Goal: Task Accomplishment & Management: Manage account settings

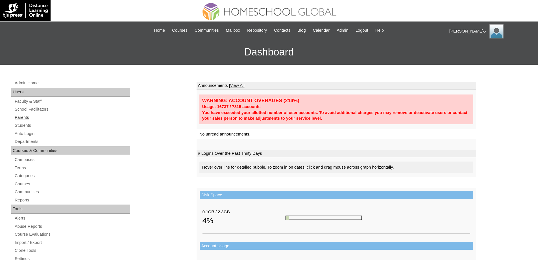
click at [55, 120] on link "Parents" at bounding box center [72, 117] width 116 height 7
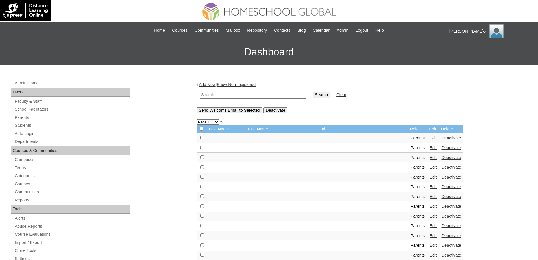
click at [243, 100] on td at bounding box center [253, 94] width 112 height 13
click at [270, 99] on td at bounding box center [253, 94] width 112 height 13
click at [298, 93] on input "text" at bounding box center [253, 95] width 107 height 8
paste input "MHP00334-TECHPH2022"
type input "MHP00334-TECHPH2022"
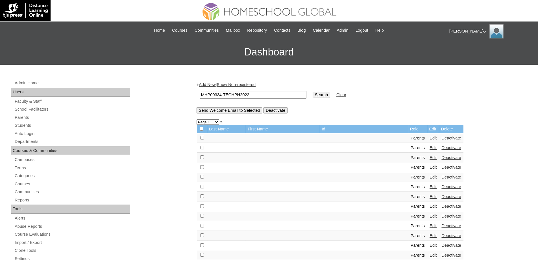
click at [323, 95] on input "Search" at bounding box center [322, 95] width 18 height 6
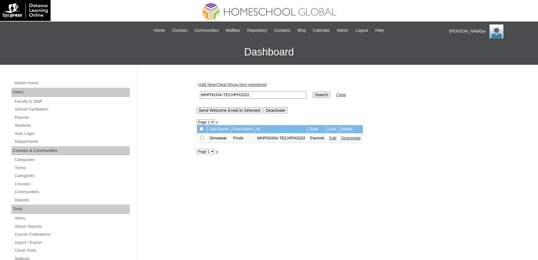
click at [339, 142] on td "Edit" at bounding box center [333, 138] width 12 height 10
click at [337, 138] on link "Edit" at bounding box center [333, 138] width 7 height 5
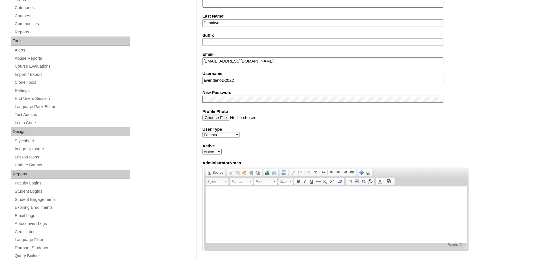
scroll to position [170, 0]
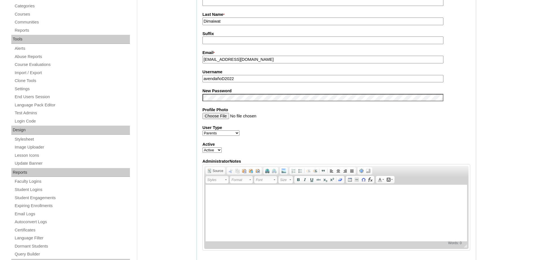
click at [181, 123] on div "Admin Home Users Faculty & Staff School Facilitators Parents Students Auto Logi…" at bounding box center [269, 230] width 538 height 670
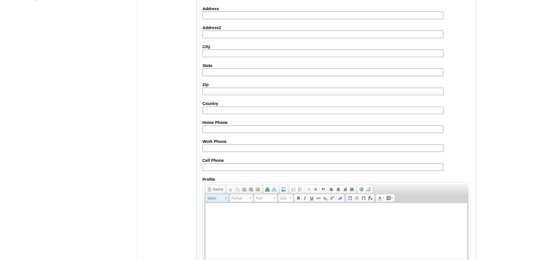
scroll to position [483, 0]
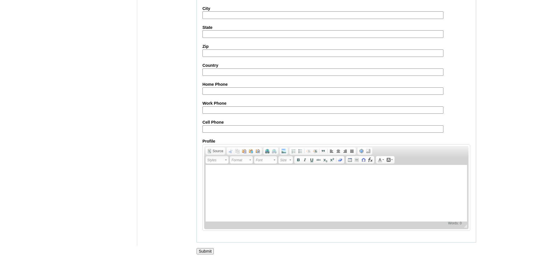
click at [212, 251] on input "Submit" at bounding box center [206, 251] width 18 height 6
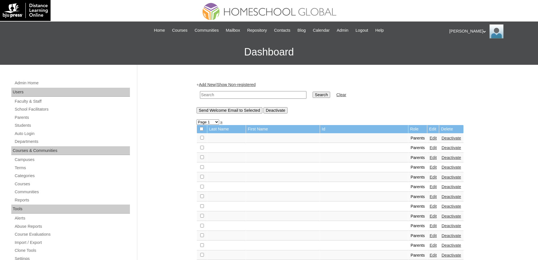
drag, startPoint x: 224, startPoint y: 97, endPoint x: 278, endPoint y: 99, distance: 54.0
click at [226, 97] on input "text" at bounding box center [253, 95] width 107 height 8
paste input "MHS0982-TECHPH2022"
type input "MHS0982-TECHPH2022"
click at [40, 122] on link "Students" at bounding box center [72, 125] width 116 height 7
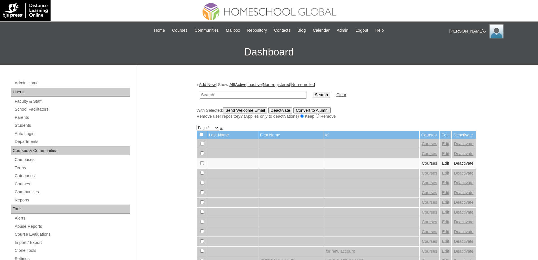
click at [291, 95] on input "text" at bounding box center [253, 95] width 107 height 8
type input "MHS0982-TECHPH2022"
click at [326, 94] on input "Search" at bounding box center [322, 95] width 18 height 6
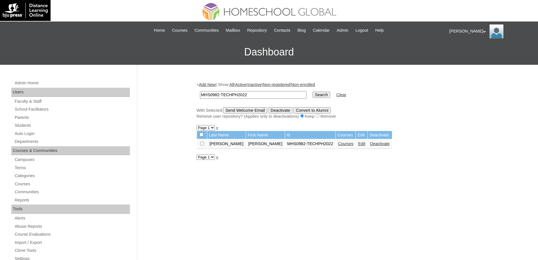
click at [338, 144] on link "Courses" at bounding box center [346, 143] width 16 height 5
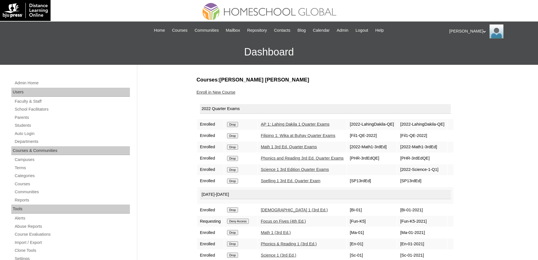
click at [235, 127] on input "Drop" at bounding box center [232, 124] width 11 height 5
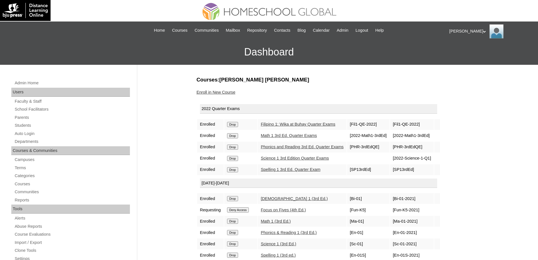
click at [237, 126] on input "Drop" at bounding box center [232, 124] width 11 height 5
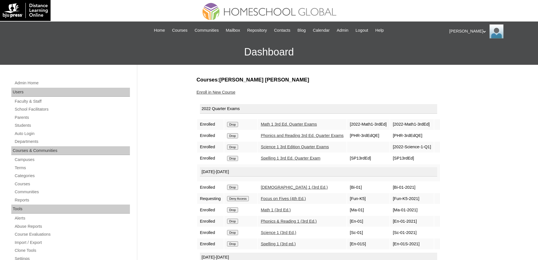
click at [235, 124] on input "Drop" at bounding box center [232, 124] width 11 height 5
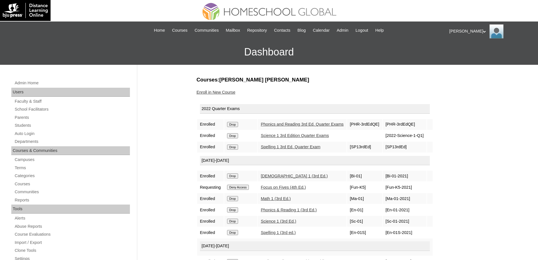
click at [235, 122] on input "Drop" at bounding box center [232, 124] width 11 height 5
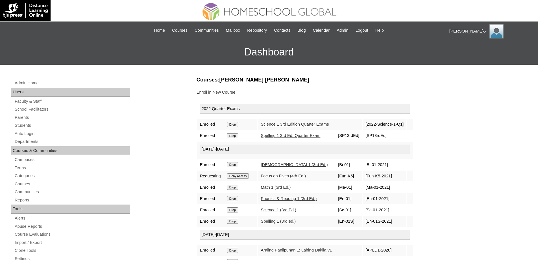
click at [238, 125] on input "Drop" at bounding box center [232, 124] width 11 height 5
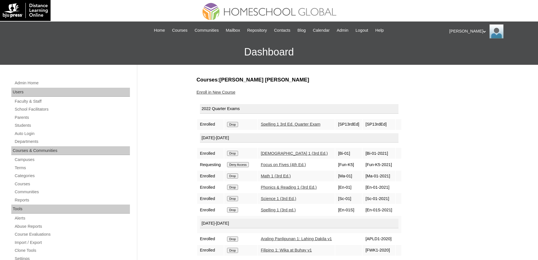
drag, startPoint x: 0, startPoint y: 0, endPoint x: 236, endPoint y: 123, distance: 266.2
click at [236, 123] on input "Drop" at bounding box center [232, 124] width 11 height 5
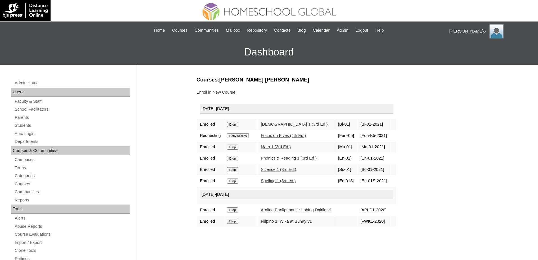
click at [236, 124] on input "Drop" at bounding box center [232, 124] width 11 height 5
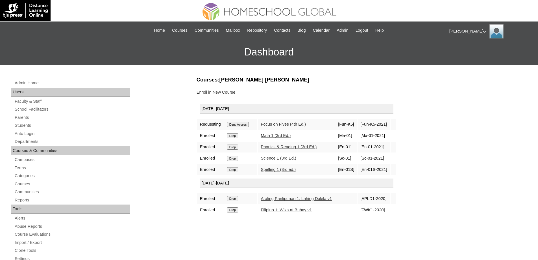
click at [161, 150] on div "Admin Home Users Faculty & Staff School Facilitators Parents Students Auto Logi…" at bounding box center [269, 260] width 538 height 390
click at [232, 170] on input "Drop" at bounding box center [232, 169] width 11 height 5
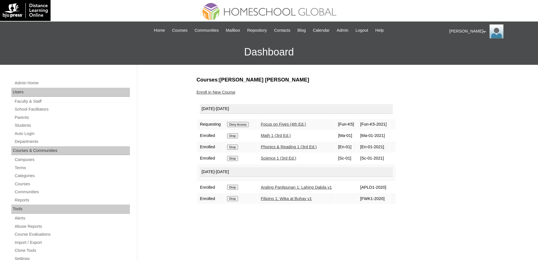
drag, startPoint x: 237, startPoint y: 124, endPoint x: 294, endPoint y: 19, distance: 119.5
click at [237, 124] on input "Deny Access" at bounding box center [238, 124] width 22 height 5
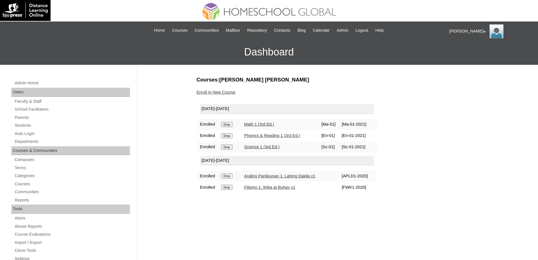
click at [232, 126] on input "Drop" at bounding box center [226, 124] width 11 height 5
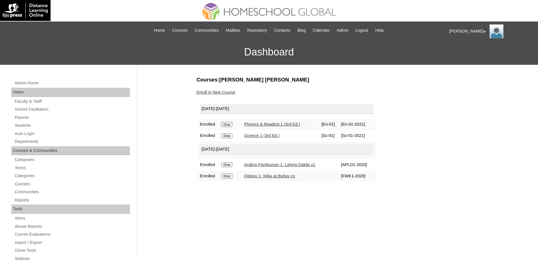
click at [236, 124] on form "Drop" at bounding box center [229, 124] width 17 height 5
click at [232, 124] on input "Drop" at bounding box center [226, 124] width 11 height 5
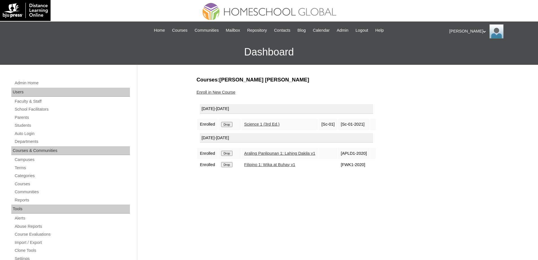
click at [231, 125] on input "Drop" at bounding box center [226, 124] width 11 height 5
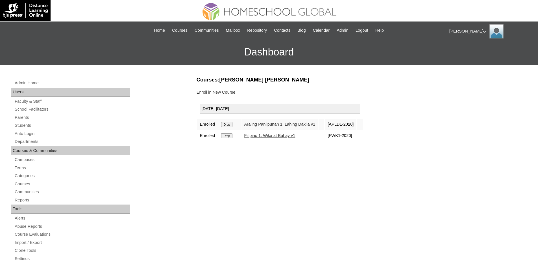
click at [231, 124] on input "Drop" at bounding box center [226, 124] width 11 height 5
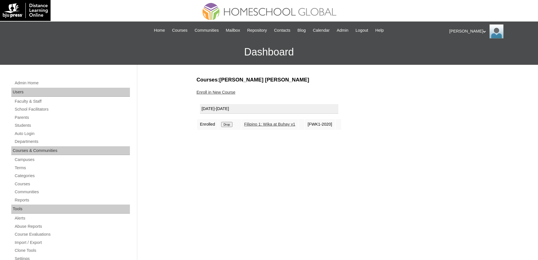
click at [230, 126] on input "Drop" at bounding box center [226, 124] width 11 height 5
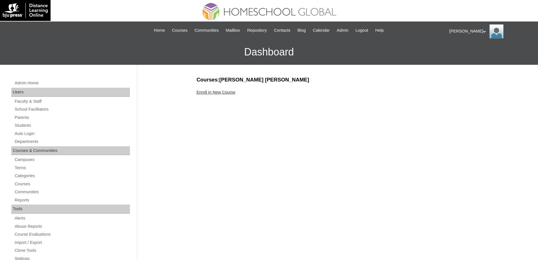
click at [235, 92] on link "Enroll in New Course" at bounding box center [216, 92] width 39 height 5
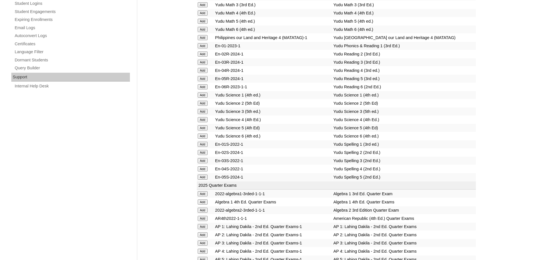
scroll to position [424, 0]
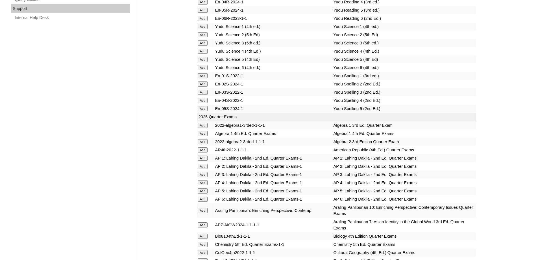
click at [203, 169] on input "Add" at bounding box center [203, 166] width 10 height 5
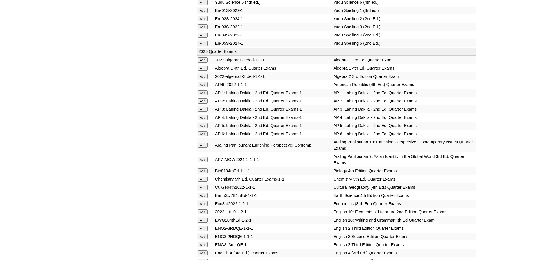
scroll to position [594, 0]
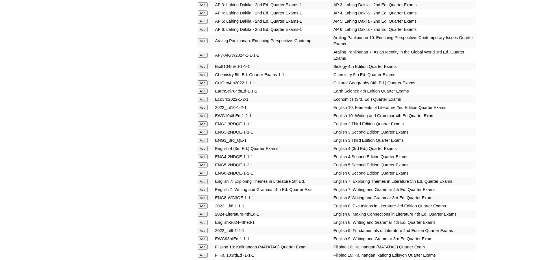
click at [202, 126] on input "Add" at bounding box center [203, 123] width 10 height 5
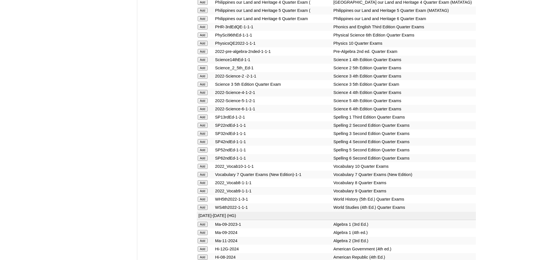
scroll to position [1272, 0]
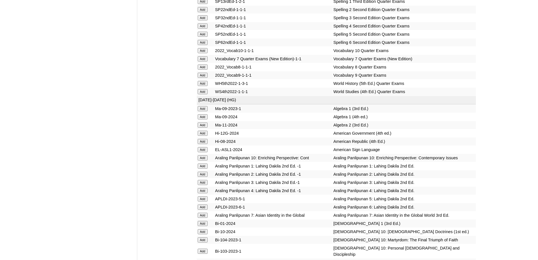
scroll to position [1187, 0]
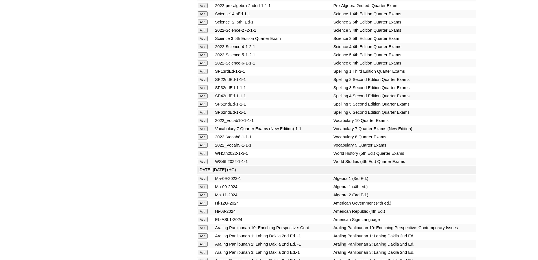
click at [205, 25] on input "Add" at bounding box center [203, 22] width 10 height 5
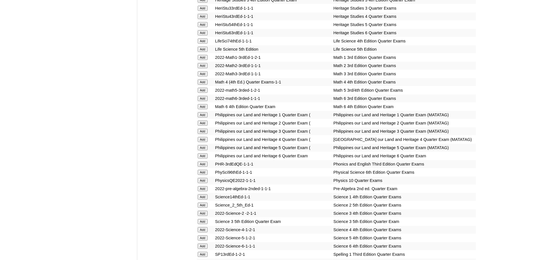
scroll to position [989, 0]
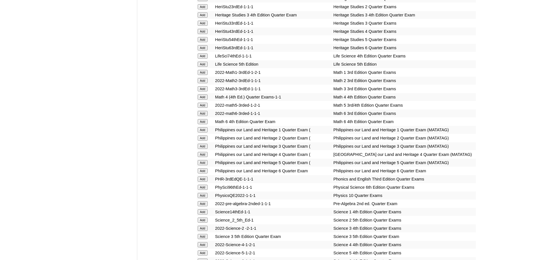
click at [204, 83] on input "Add" at bounding box center [203, 80] width 10 height 5
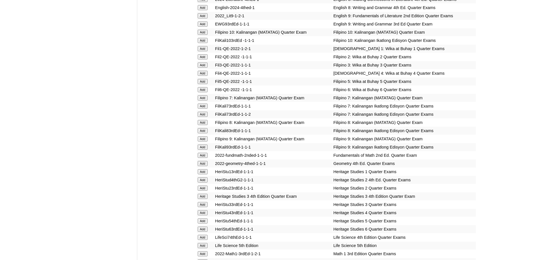
scroll to position [791, 0]
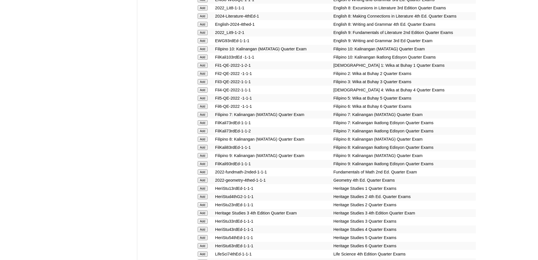
click at [203, 76] on input "Add" at bounding box center [203, 73] width 10 height 5
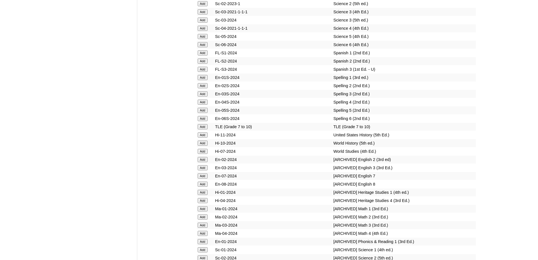
scroll to position [2403, 0]
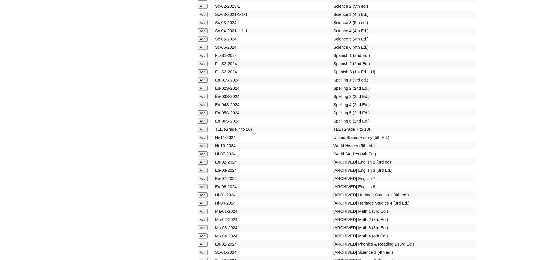
click at [204, 91] on input "Add" at bounding box center [203, 88] width 10 height 5
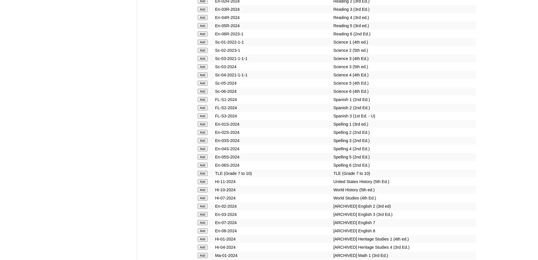
scroll to position [2346, 0]
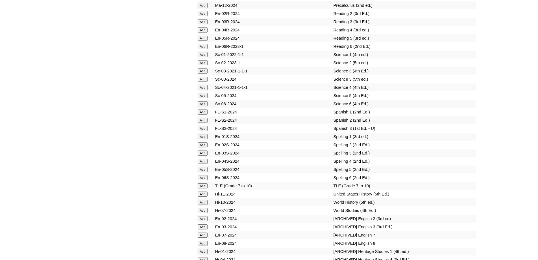
click at [206, 65] on input "Add" at bounding box center [203, 62] width 10 height 5
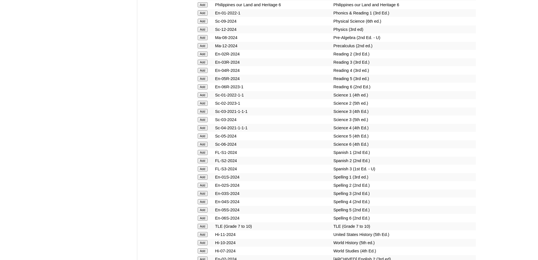
scroll to position [2289, 0]
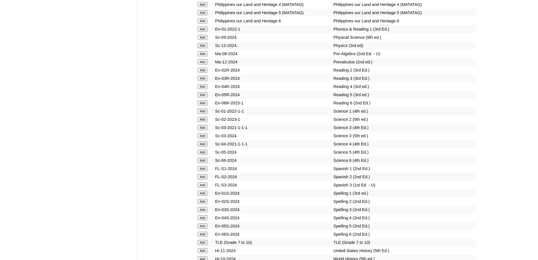
click at [200, 73] on input "Add" at bounding box center [203, 70] width 10 height 5
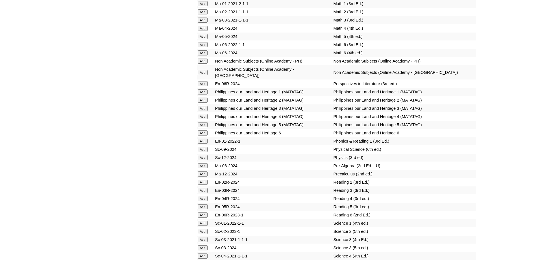
scroll to position [2176, 0]
click at [207, 16] on input "Add" at bounding box center [203, 12] width 10 height 5
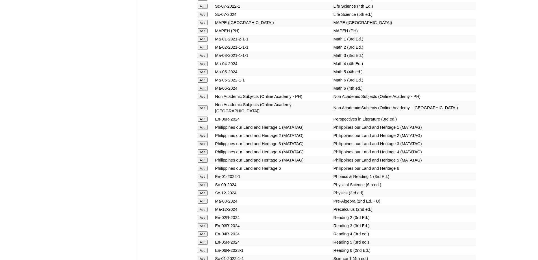
scroll to position [2120, 0]
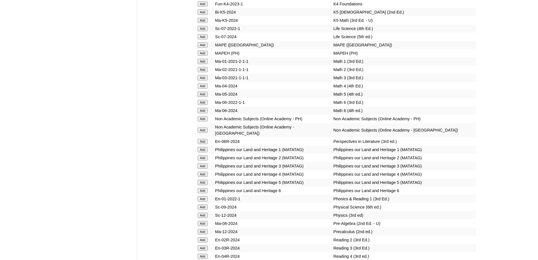
click at [203, 56] on input "Add" at bounding box center [203, 53] width 10 height 5
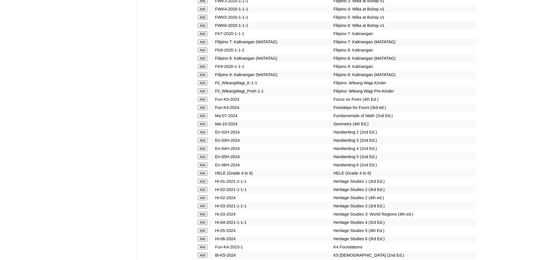
scroll to position [1865, 0]
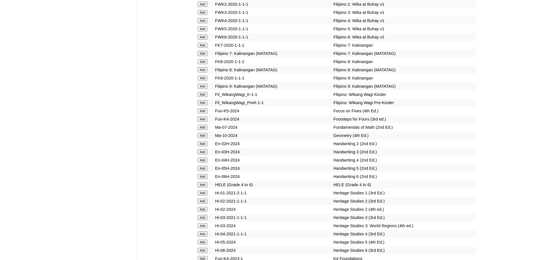
click at [206, 7] on input "Add" at bounding box center [203, 4] width 10 height 5
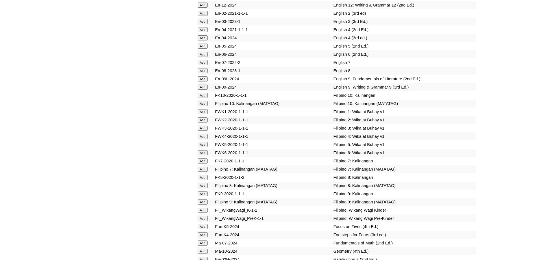
scroll to position [1724, 0]
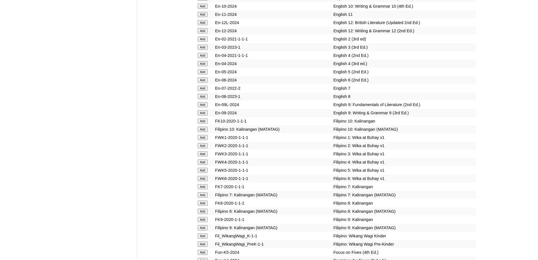
click at [207, 42] on input "Add" at bounding box center [203, 38] width 10 height 5
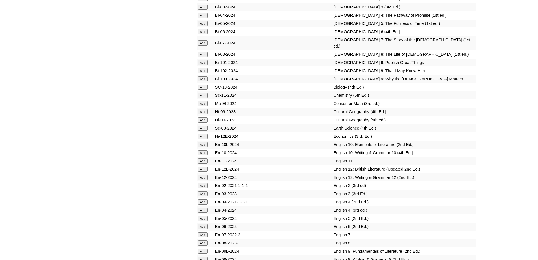
scroll to position [1555, 0]
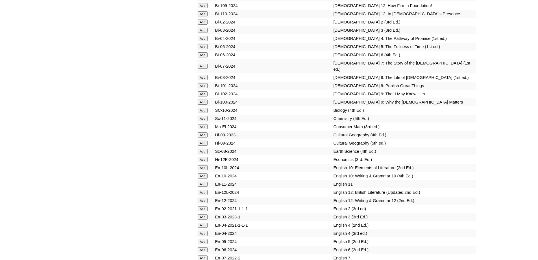
click at [203, 25] on input "Add" at bounding box center [203, 22] width 10 height 5
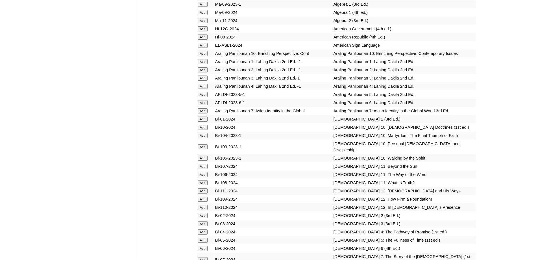
scroll to position [1357, 0]
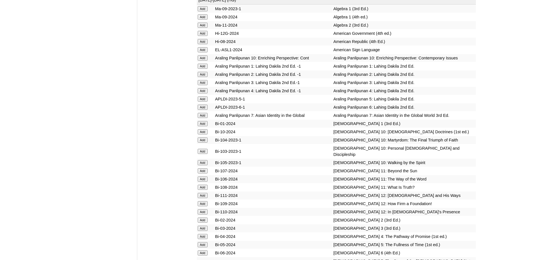
click at [205, 78] on td "Add" at bounding box center [205, 74] width 17 height 8
click at [205, 77] on input "Add" at bounding box center [203, 74] width 10 height 5
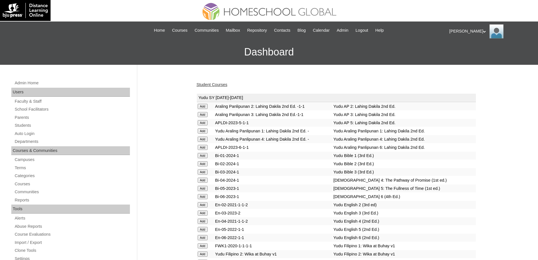
click at [200, 86] on link "Student Courses" at bounding box center [212, 84] width 31 height 5
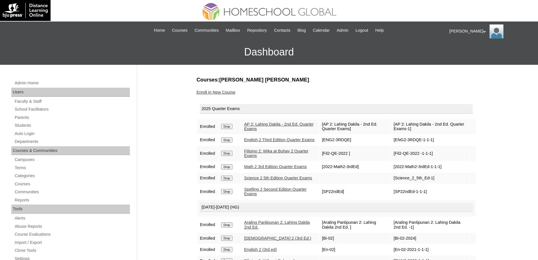
click at [231, 92] on link "Enroll in New Course" at bounding box center [216, 92] width 39 height 5
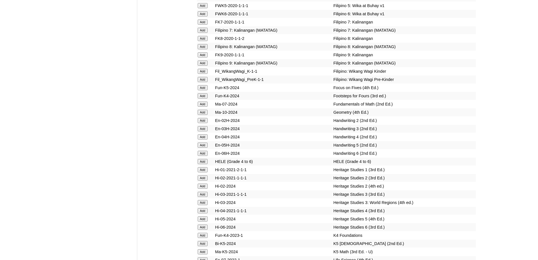
scroll to position [1892, 0]
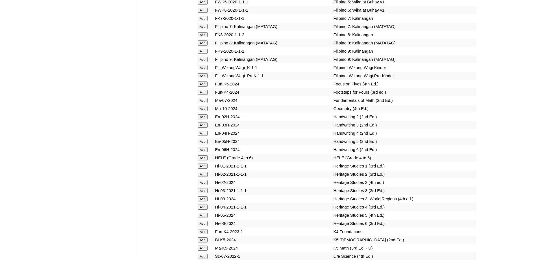
click at [201, 119] on input "Add" at bounding box center [203, 116] width 10 height 5
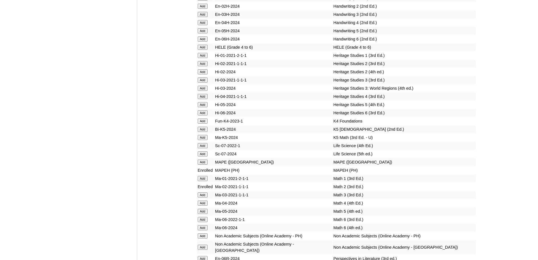
scroll to position [2034, 0]
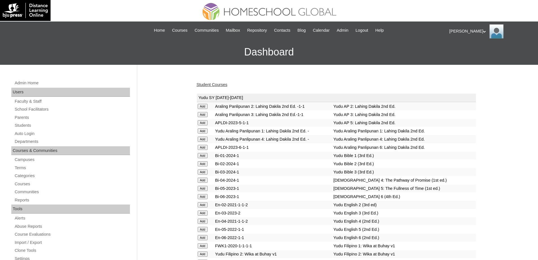
click at [205, 83] on link "Student Courses" at bounding box center [212, 84] width 31 height 5
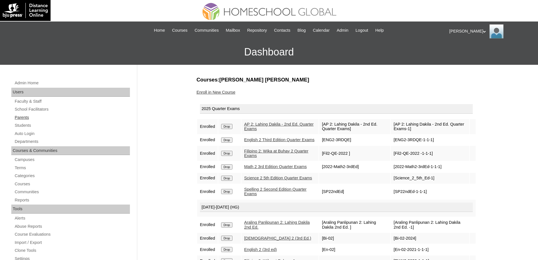
click at [41, 117] on link "Parents" at bounding box center [72, 117] width 116 height 7
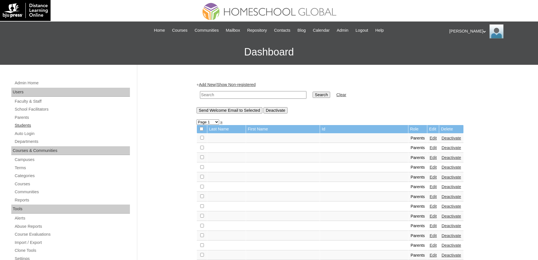
click at [42, 123] on link "Students" at bounding box center [72, 125] width 116 height 7
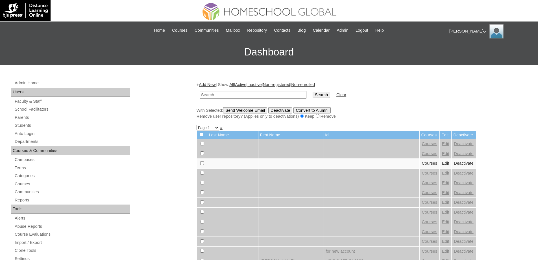
click at [233, 95] on input "text" at bounding box center [253, 95] width 107 height 8
type input "MHS0981-TECHPH2022"
click at [321, 95] on input "Search" at bounding box center [322, 95] width 18 height 6
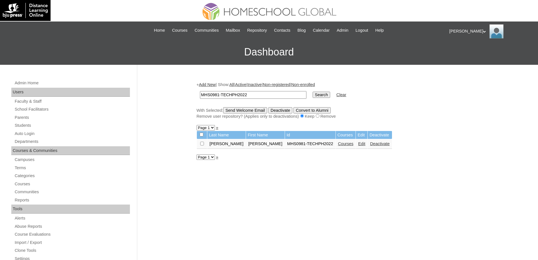
drag, startPoint x: 347, startPoint y: 145, endPoint x: 344, endPoint y: 141, distance: 4.9
click at [358, 145] on link "Edit" at bounding box center [361, 143] width 7 height 5
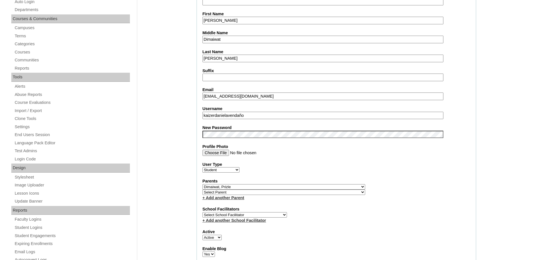
scroll to position [141, 0]
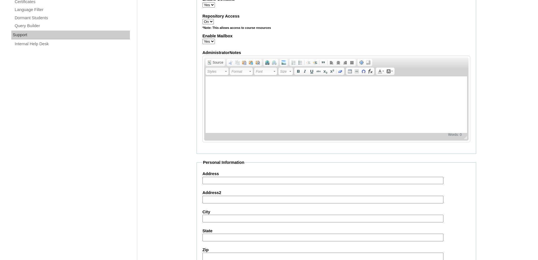
scroll to position [601, 0]
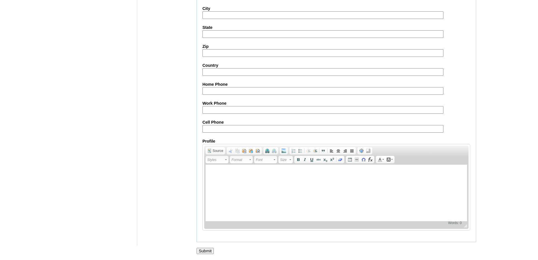
click at [207, 250] on input "Submit" at bounding box center [206, 251] width 18 height 6
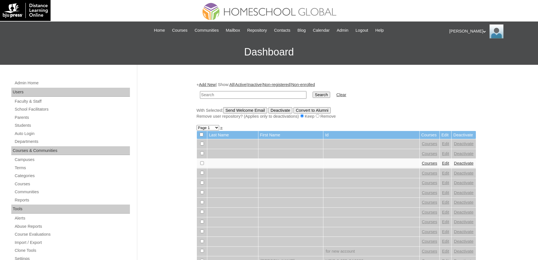
drag, startPoint x: 241, startPoint y: 96, endPoint x: 275, endPoint y: 97, distance: 34.8
click at [242, 96] on input "text" at bounding box center [253, 95] width 107 height 8
type input "MHS0981-TECHPH2022"
click at [330, 96] on input "Search" at bounding box center [322, 95] width 18 height 6
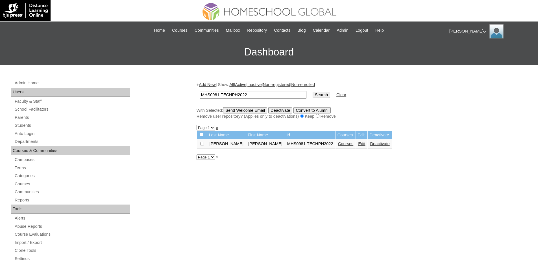
click at [338, 145] on link "Courses" at bounding box center [346, 143] width 16 height 5
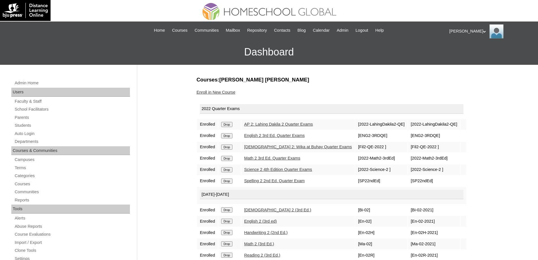
click at [231, 125] on input "Drop" at bounding box center [226, 124] width 11 height 5
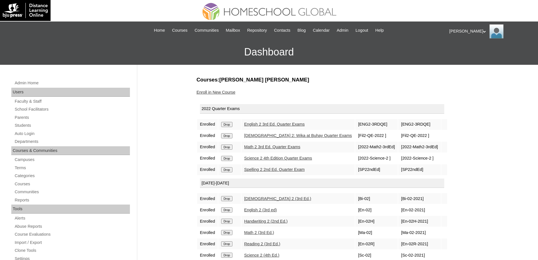
click at [231, 122] on input "Drop" at bounding box center [226, 124] width 11 height 5
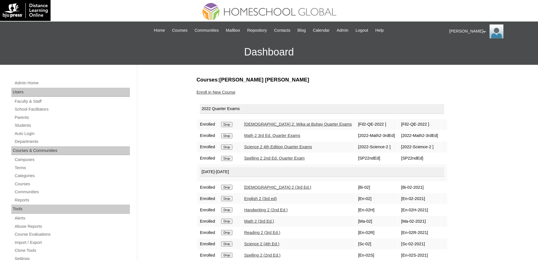
click at [229, 125] on input "Drop" at bounding box center [226, 124] width 11 height 5
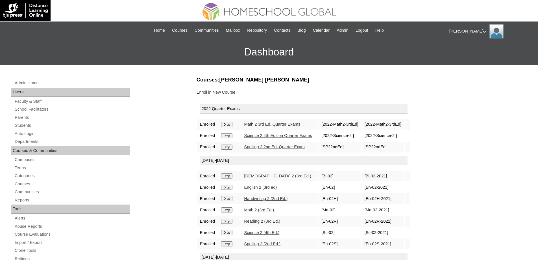
click at [232, 125] on input "Drop" at bounding box center [226, 124] width 11 height 5
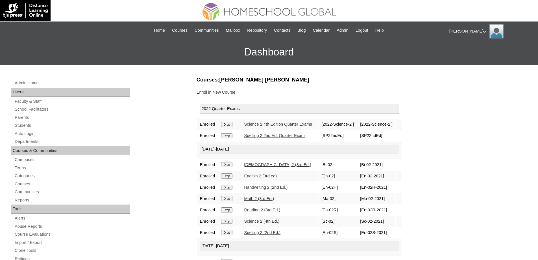
click at [232, 123] on input "Drop" at bounding box center [226, 124] width 11 height 5
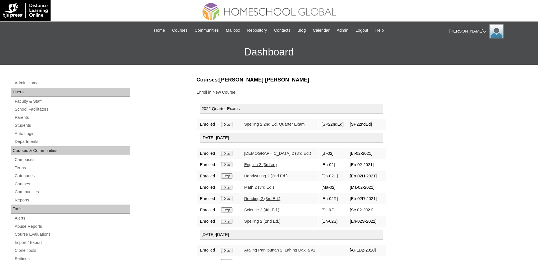
drag, startPoint x: 0, startPoint y: 0, endPoint x: 298, endPoint y: 21, distance: 298.6
click at [231, 123] on input "Drop" at bounding box center [226, 124] width 11 height 5
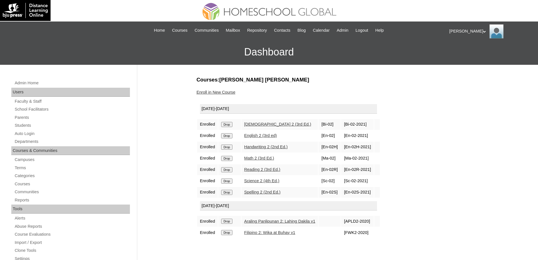
click at [169, 109] on div "Admin Home Users Faculty & Staff School Facilitators Parents Students Auto Logi…" at bounding box center [269, 260] width 538 height 390
click at [232, 125] on input "Drop" at bounding box center [226, 124] width 11 height 5
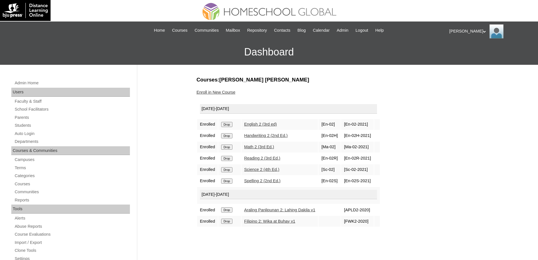
click at [232, 125] on input "Drop" at bounding box center [226, 124] width 11 height 5
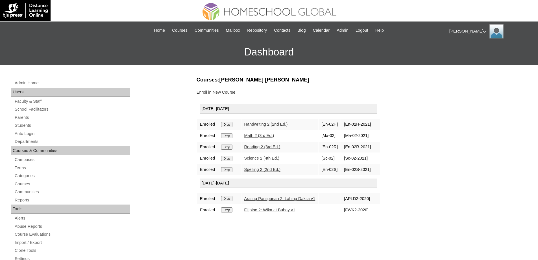
click at [231, 124] on input "Drop" at bounding box center [226, 124] width 11 height 5
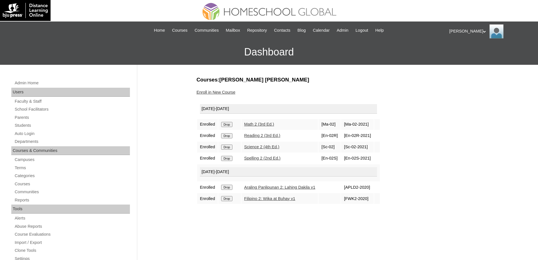
click at [231, 124] on input "Drop" at bounding box center [226, 124] width 11 height 5
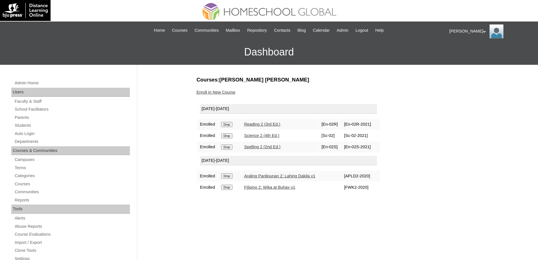
click at [229, 124] on input "Drop" at bounding box center [226, 124] width 11 height 5
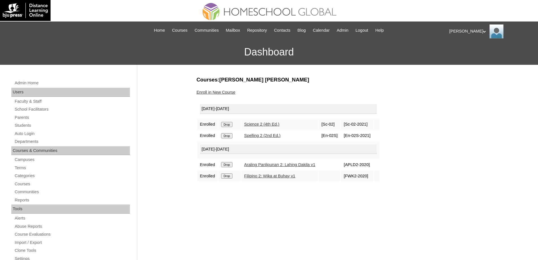
drag, startPoint x: 0, startPoint y: 0, endPoint x: 233, endPoint y: 125, distance: 264.0
click at [232, 125] on input "Drop" at bounding box center [226, 124] width 11 height 5
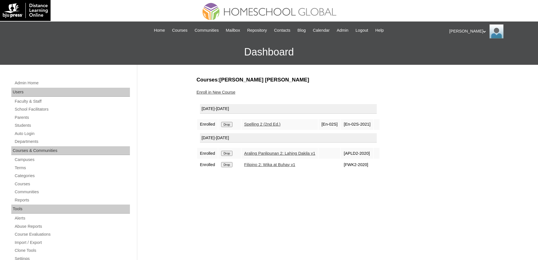
click at [231, 124] on input "Drop" at bounding box center [226, 124] width 11 height 5
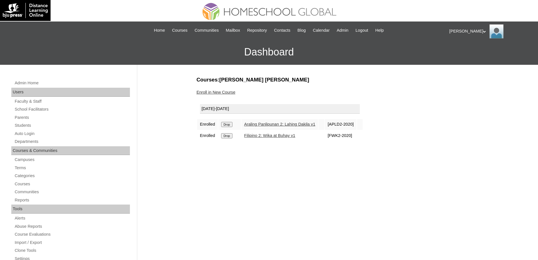
click at [232, 124] on input "Drop" at bounding box center [226, 124] width 11 height 5
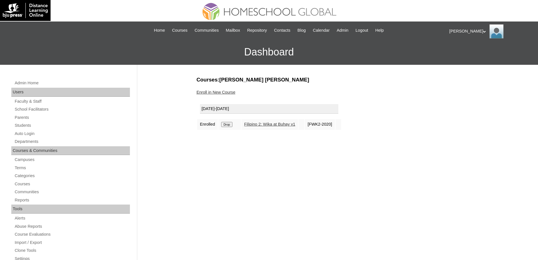
click at [230, 121] on td "Drop" at bounding box center [229, 124] width 22 height 11
click at [231, 126] on input "Drop" at bounding box center [226, 124] width 11 height 5
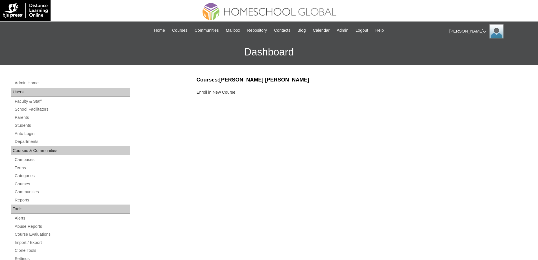
click at [235, 94] on link "Enroll in New Course" at bounding box center [216, 92] width 39 height 5
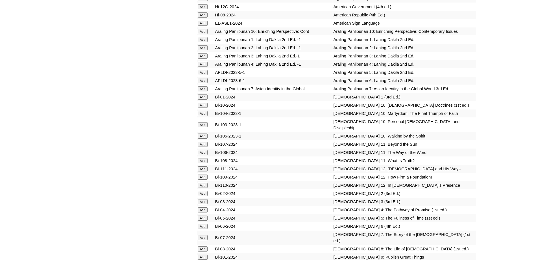
scroll to position [1385, 0]
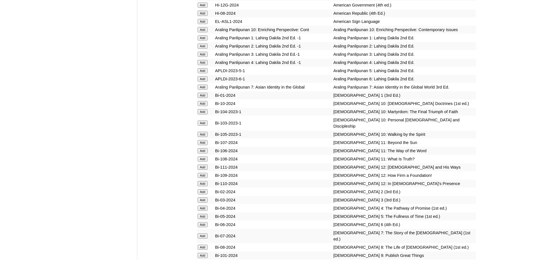
click at [205, 57] on input "Add" at bounding box center [203, 54] width 10 height 5
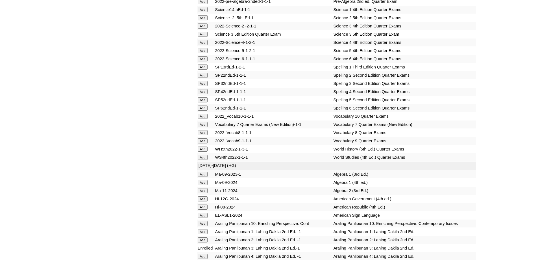
scroll to position [1439, 0]
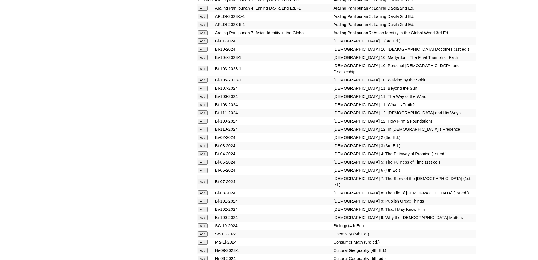
click at [205, 148] on input "Add" at bounding box center [203, 145] width 10 height 5
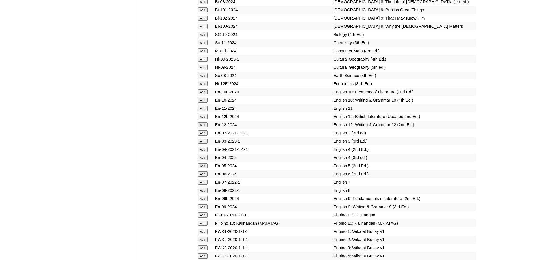
scroll to position [1637, 0]
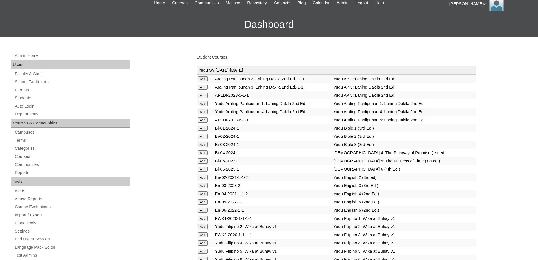
scroll to position [28, 0]
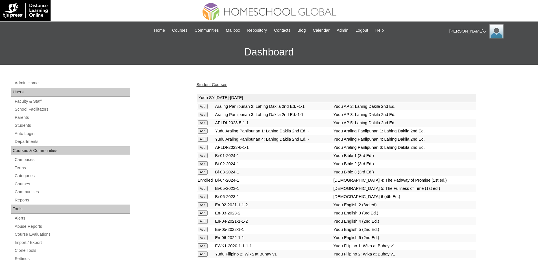
click at [221, 84] on link "Student Courses" at bounding box center [212, 84] width 31 height 5
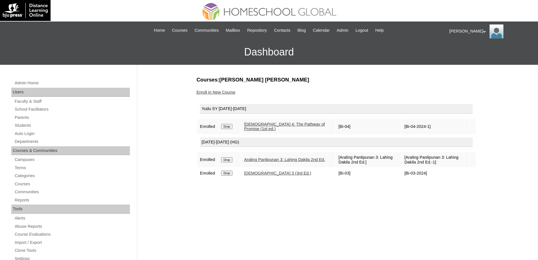
click at [236, 127] on form "Drop" at bounding box center [229, 126] width 17 height 5
click at [232, 125] on input "Drop" at bounding box center [226, 126] width 11 height 5
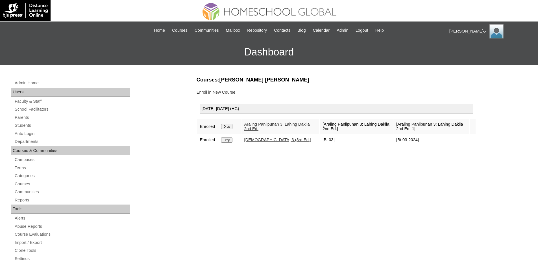
click at [231, 94] on link "Enroll in New Course" at bounding box center [216, 92] width 39 height 5
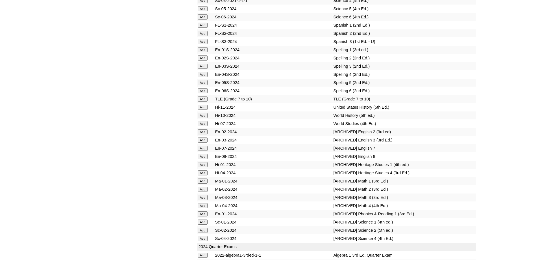
scroll to position [2419, 0]
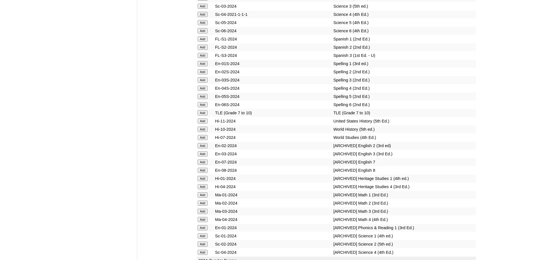
click at [205, 83] on input "Add" at bounding box center [203, 79] width 10 height 5
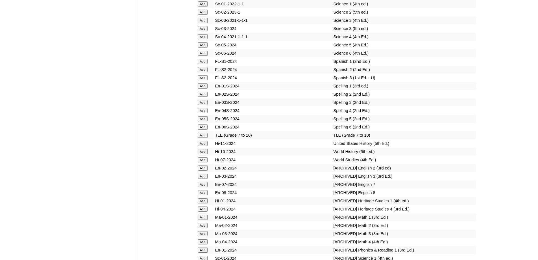
scroll to position [2306, 0]
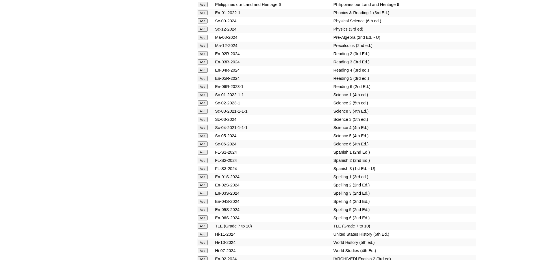
click at [204, 64] on input "Add" at bounding box center [203, 61] width 10 height 5
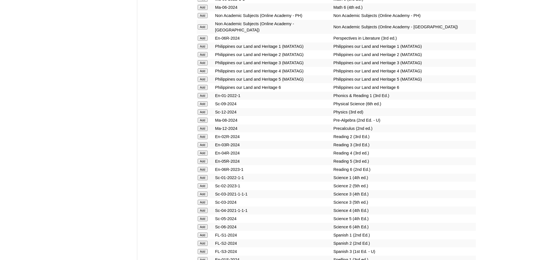
scroll to position [2221, 0]
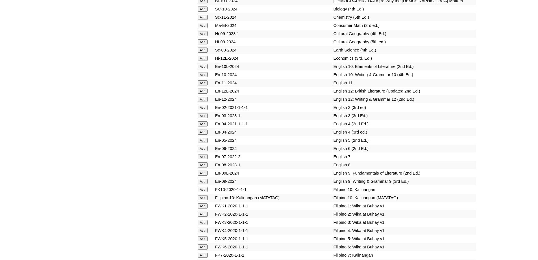
scroll to position [1671, 0]
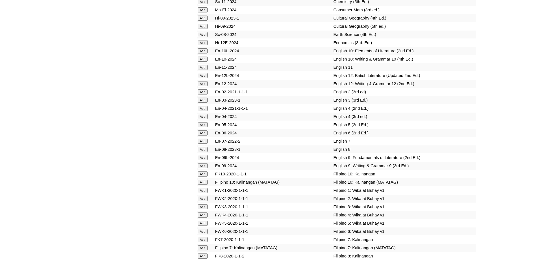
click at [206, 103] on input "Add" at bounding box center [203, 100] width 10 height 5
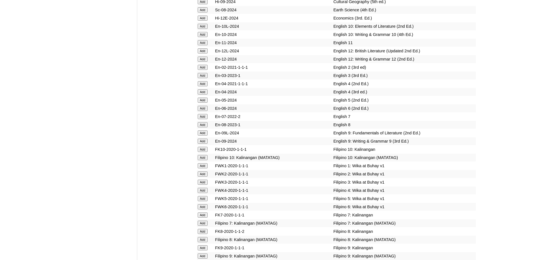
scroll to position [1784, 0]
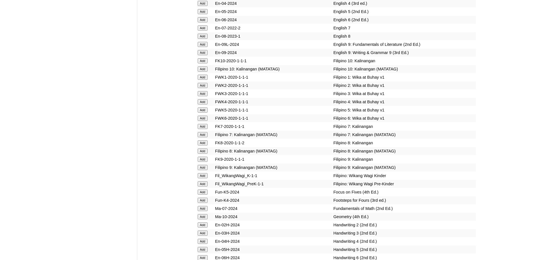
click at [203, 98] on td "Add" at bounding box center [205, 94] width 17 height 8
click at [203, 96] on input "Add" at bounding box center [203, 93] width 10 height 5
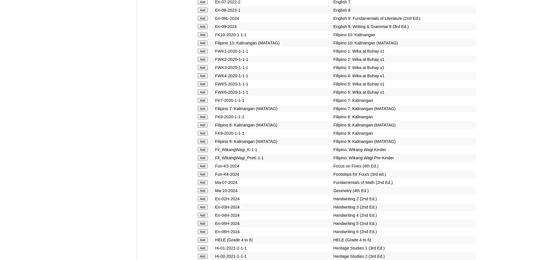
scroll to position [1897, 0]
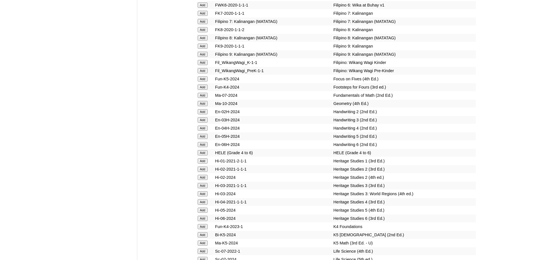
click at [205, 122] on input "Add" at bounding box center [203, 119] width 10 height 5
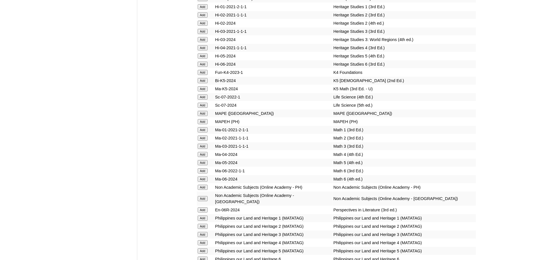
scroll to position [2067, 0]
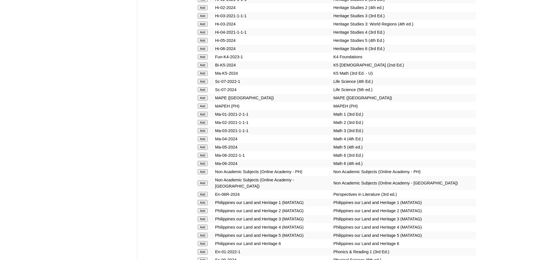
click at [206, 109] on input "Add" at bounding box center [203, 105] width 10 height 5
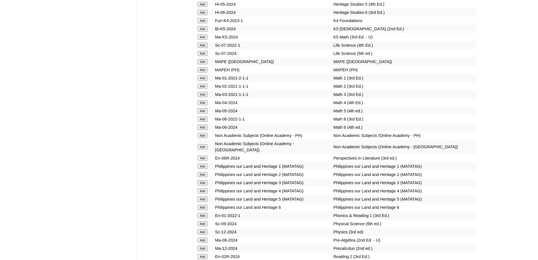
scroll to position [2152, 0]
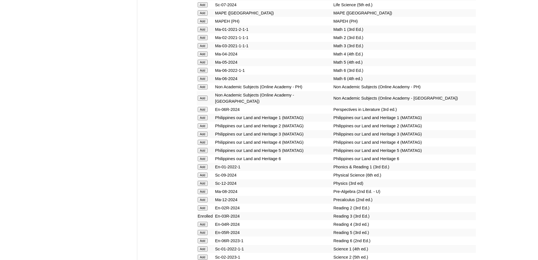
click at [205, 48] on input "Add" at bounding box center [203, 45] width 10 height 5
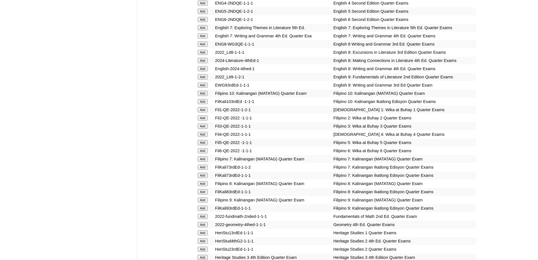
scroll to position [0, 0]
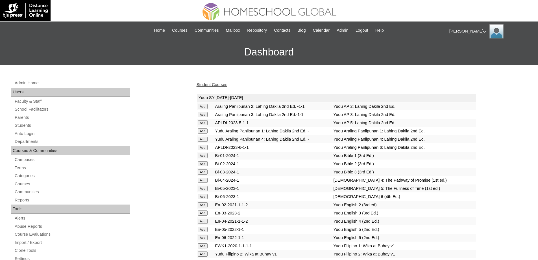
click at [220, 84] on link "Student Courses" at bounding box center [212, 84] width 31 height 5
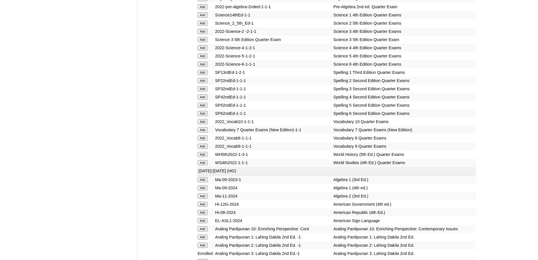
scroll to position [1187, 0]
click at [206, 90] on input "Add" at bounding box center [203, 87] width 10 height 5
click at [199, 41] on input "Add" at bounding box center [203, 38] width 10 height 5
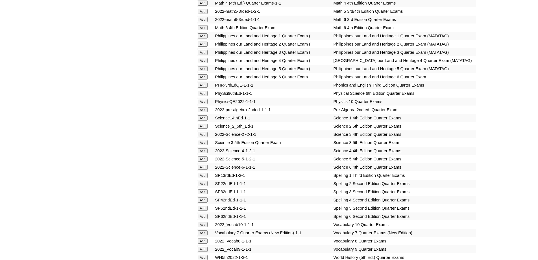
scroll to position [1074, 0]
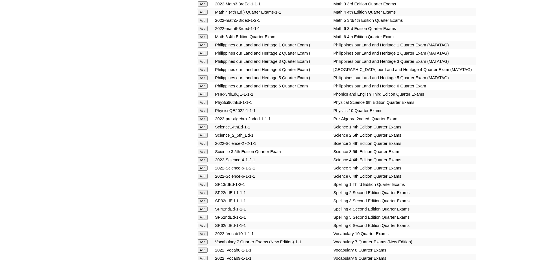
click at [207, 7] on input "Add" at bounding box center [203, 3] width 10 height 5
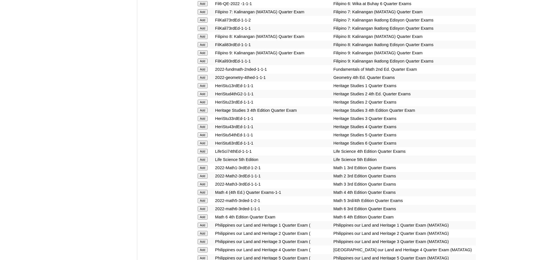
scroll to position [876, 0]
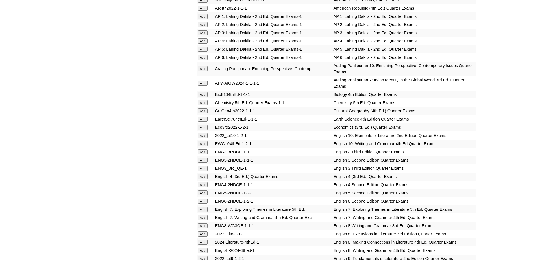
scroll to position [565, 0]
click at [201, 36] on input "Add" at bounding box center [203, 33] width 10 height 5
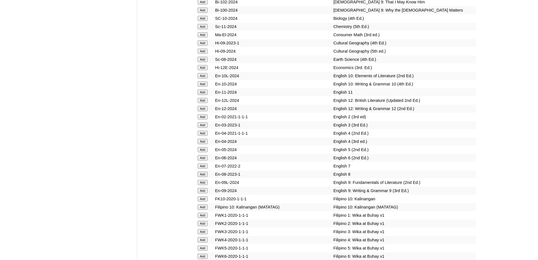
scroll to position [2060, 0]
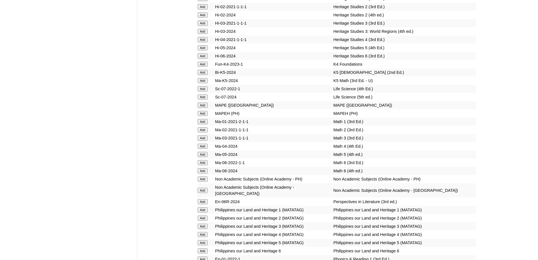
click at [205, 116] on input "Add" at bounding box center [203, 113] width 10 height 5
click at [206, 140] on input "Add" at bounding box center [203, 137] width 10 height 5
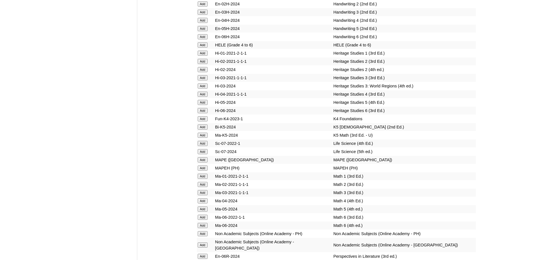
scroll to position [1975, 0]
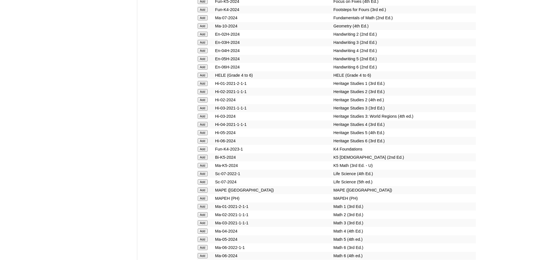
click at [204, 45] on input "Add" at bounding box center [203, 42] width 10 height 5
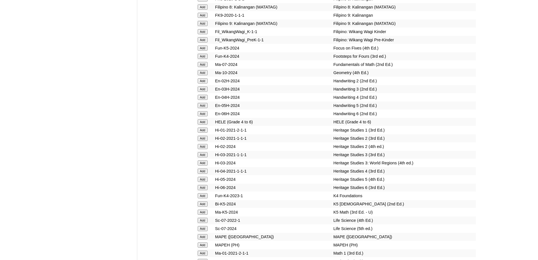
scroll to position [1890, 0]
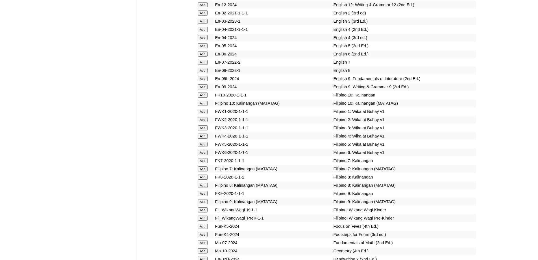
scroll to position [1749, 0]
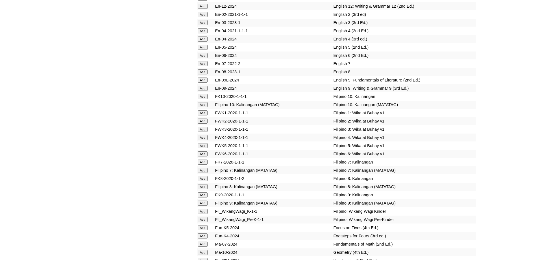
click at [204, 25] on input "Add" at bounding box center [203, 22] width 10 height 5
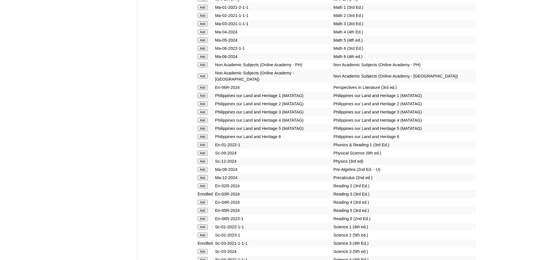
scroll to position [2173, 0]
click at [204, 27] on input "Add" at bounding box center [203, 24] width 10 height 5
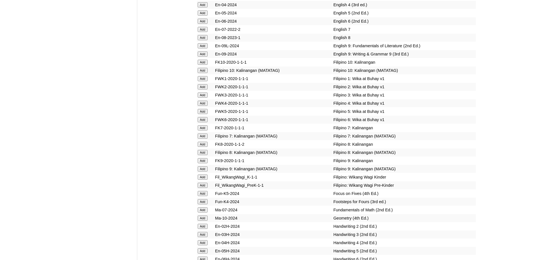
scroll to position [1777, 0]
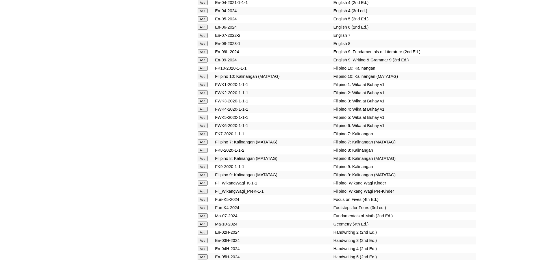
click at [206, 103] on input "Add" at bounding box center [203, 100] width 10 height 5
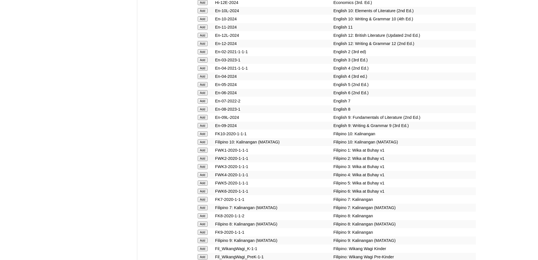
scroll to position [1692, 0]
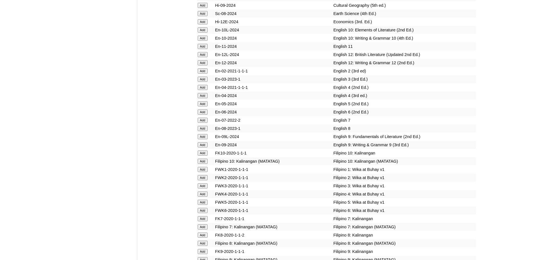
click at [209, 83] on td "Add" at bounding box center [205, 79] width 17 height 8
click at [203, 82] on input "Add" at bounding box center [203, 79] width 10 height 5
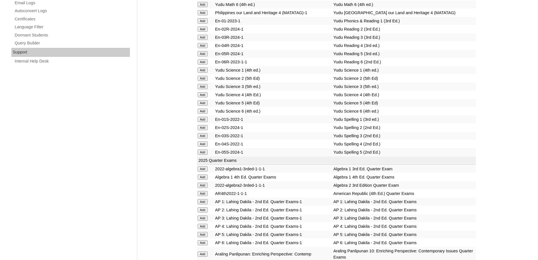
scroll to position [364, 0]
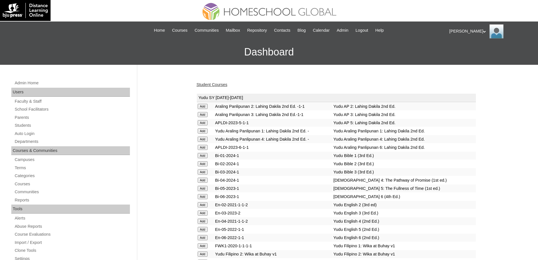
click at [219, 85] on link "Student Courses" at bounding box center [212, 84] width 31 height 5
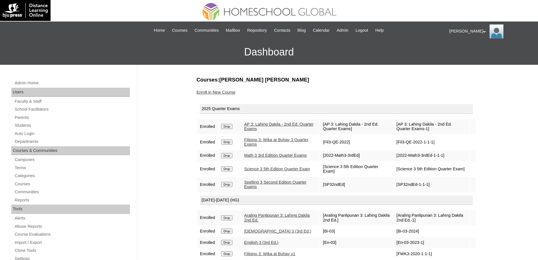
click at [232, 94] on link "Enroll in New Course" at bounding box center [216, 92] width 39 height 5
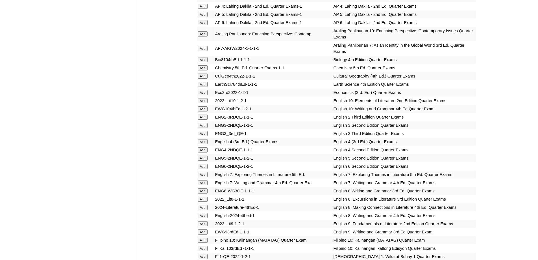
scroll to position [602, 0]
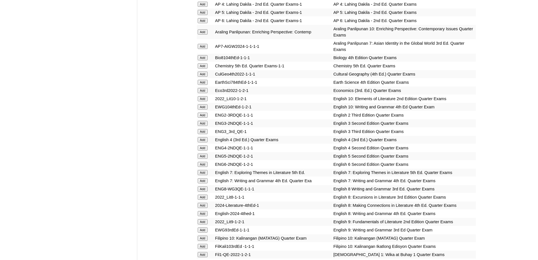
click at [205, 134] on input "Add" at bounding box center [203, 131] width 10 height 5
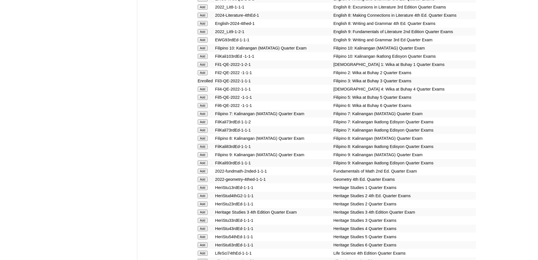
scroll to position [828, 0]
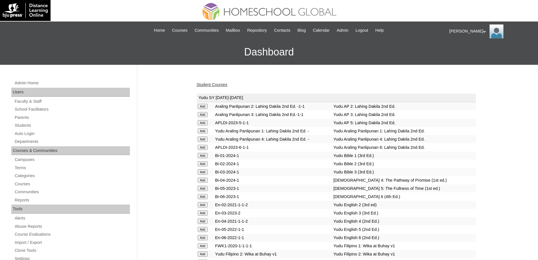
click at [211, 85] on link "Student Courses" at bounding box center [212, 84] width 31 height 5
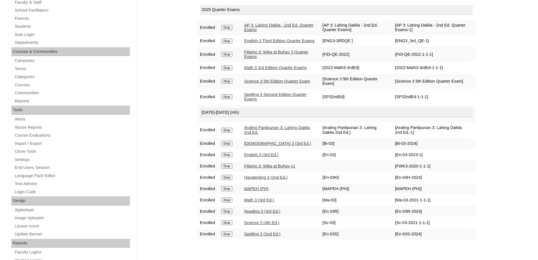
scroll to position [28, 0]
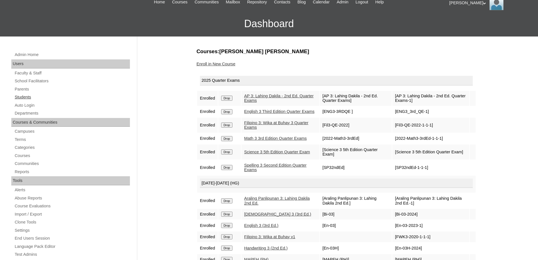
click at [31, 96] on link "Students" at bounding box center [72, 97] width 116 height 7
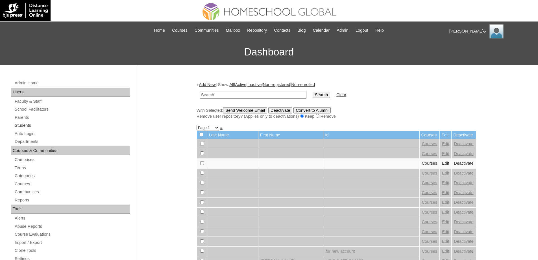
click at [80, 127] on link "Students" at bounding box center [72, 125] width 116 height 7
click at [287, 96] on input "text" at bounding box center [253, 95] width 107 height 8
type input "MHS0980-TECHPH2022"
click at [321, 94] on input "Search" at bounding box center [322, 95] width 18 height 6
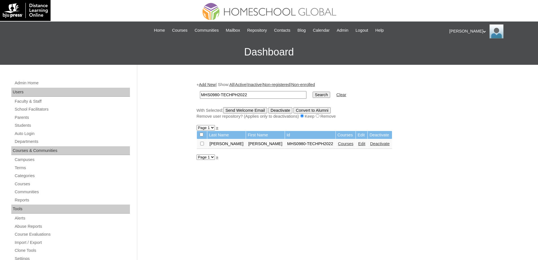
click at [358, 145] on link "Edit" at bounding box center [361, 143] width 7 height 5
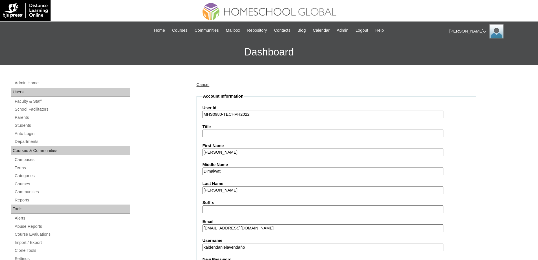
scroll to position [141, 0]
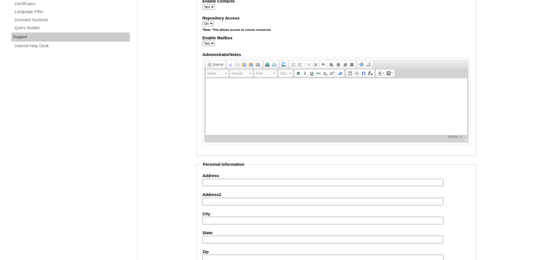
scroll to position [601, 0]
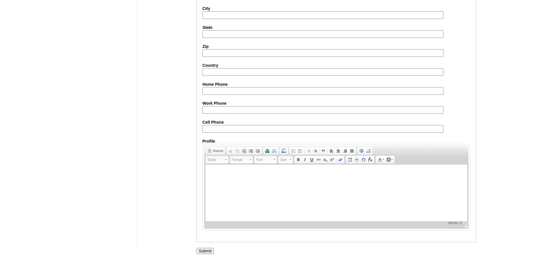
click at [205, 252] on input "Submit" at bounding box center [206, 251] width 18 height 6
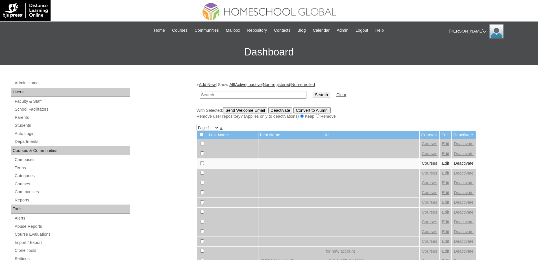
drag, startPoint x: 238, startPoint y: 92, endPoint x: 286, endPoint y: 95, distance: 47.9
click at [238, 92] on input "text" at bounding box center [253, 95] width 107 height 8
paste input "MHS0980-TECHPH2022"
type input "MHS0980-TECHPH2022"
click at [328, 98] on input "Search" at bounding box center [322, 95] width 18 height 6
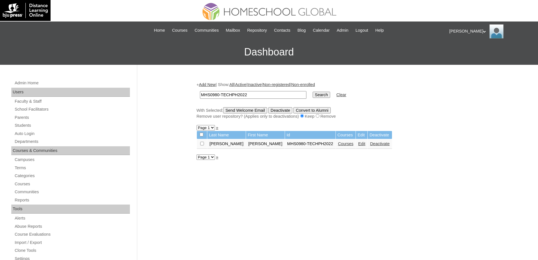
click at [337, 148] on td "Courses" at bounding box center [346, 144] width 20 height 10
click at [338, 145] on link "Courses" at bounding box center [346, 143] width 16 height 5
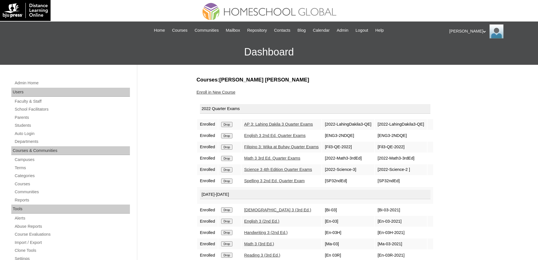
click at [232, 124] on input "Drop" at bounding box center [226, 124] width 11 height 5
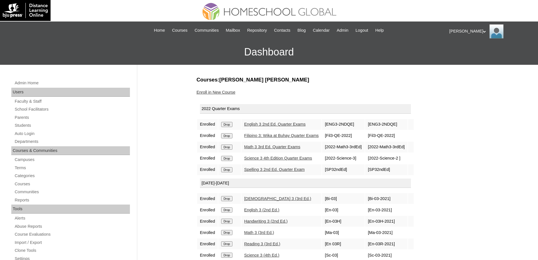
drag, startPoint x: 0, startPoint y: 0, endPoint x: 297, endPoint y: 20, distance: 297.7
click at [232, 123] on input "Drop" at bounding box center [226, 124] width 11 height 5
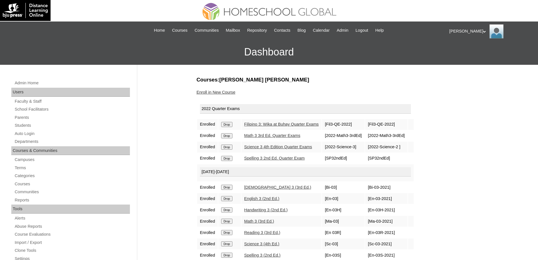
click at [232, 125] on input "Drop" at bounding box center [226, 124] width 11 height 5
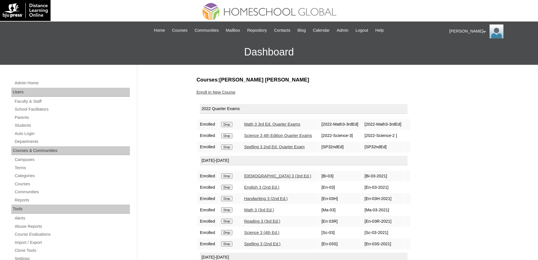
drag, startPoint x: 0, startPoint y: 0, endPoint x: 291, endPoint y: 21, distance: 292.2
click at [231, 126] on input "Drop" at bounding box center [226, 124] width 11 height 5
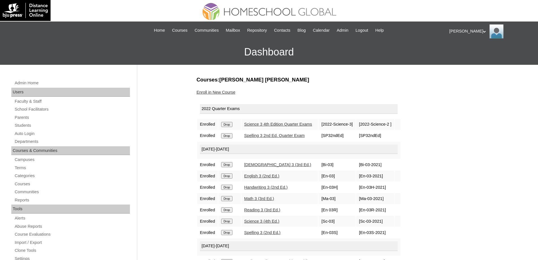
click at [231, 125] on input "Drop" at bounding box center [226, 124] width 11 height 5
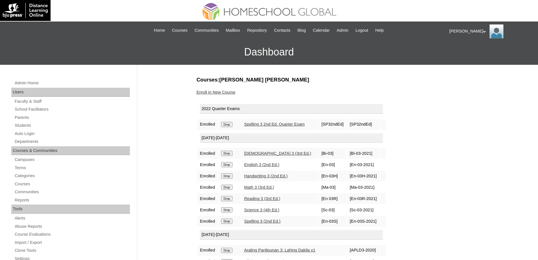
click at [230, 125] on input "Drop" at bounding box center [226, 124] width 11 height 5
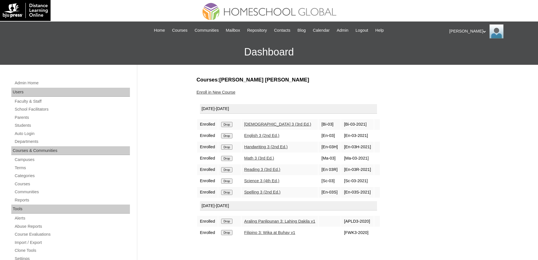
click at [232, 126] on input "Drop" at bounding box center [226, 124] width 11 height 5
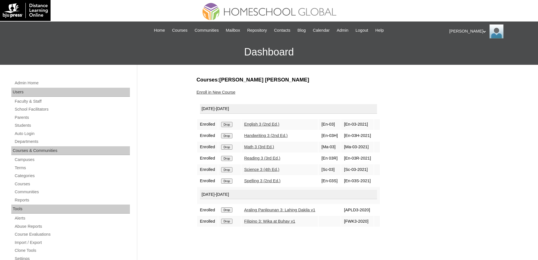
click at [231, 124] on input "Drop" at bounding box center [226, 124] width 11 height 5
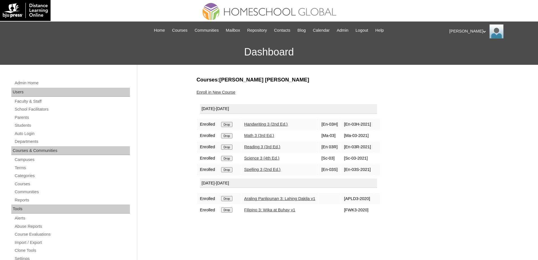
click at [231, 126] on input "Drop" at bounding box center [226, 124] width 11 height 5
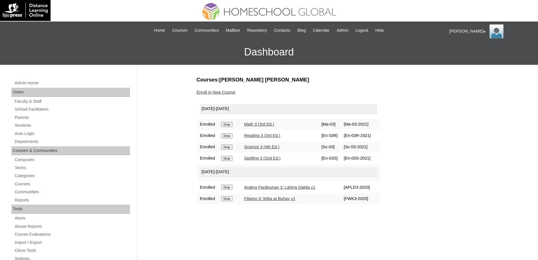
click at [229, 123] on input "Drop" at bounding box center [226, 124] width 11 height 5
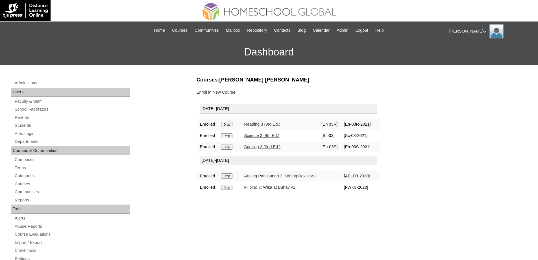
click at [229, 127] on input "Drop" at bounding box center [226, 124] width 11 height 5
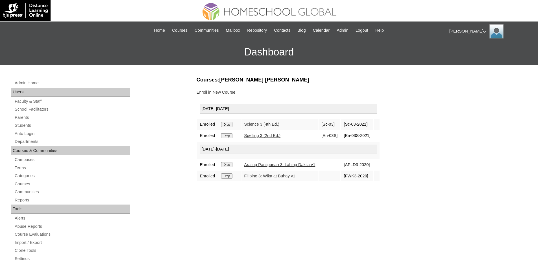
click at [226, 124] on input "Drop" at bounding box center [226, 124] width 11 height 5
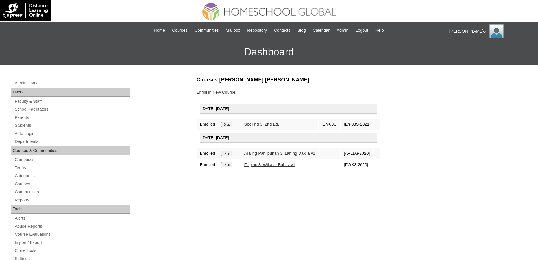
drag, startPoint x: 0, startPoint y: 0, endPoint x: 297, endPoint y: 21, distance: 297.5
click at [232, 122] on input "Drop" at bounding box center [226, 124] width 11 height 5
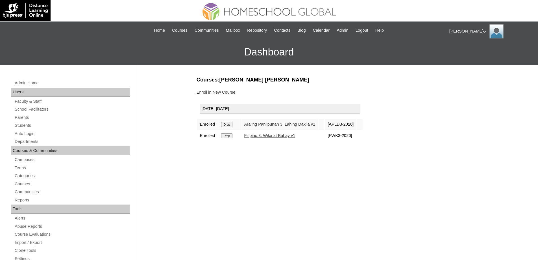
click at [228, 123] on input "Drop" at bounding box center [226, 124] width 11 height 5
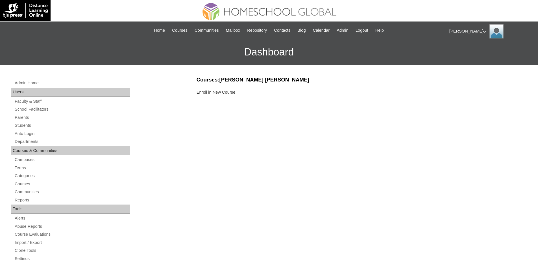
click at [208, 91] on link "Enroll in New Course" at bounding box center [216, 92] width 39 height 5
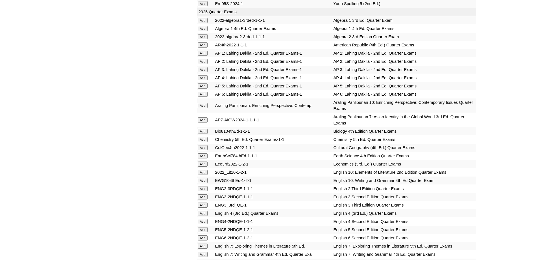
scroll to position [650, 0]
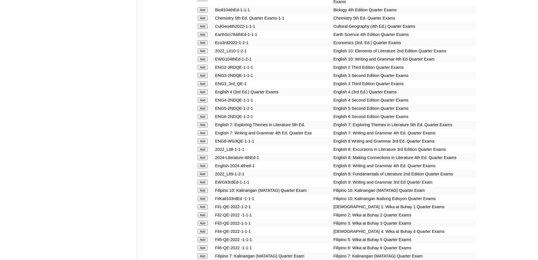
click at [205, 94] on input "Add" at bounding box center [203, 91] width 10 height 5
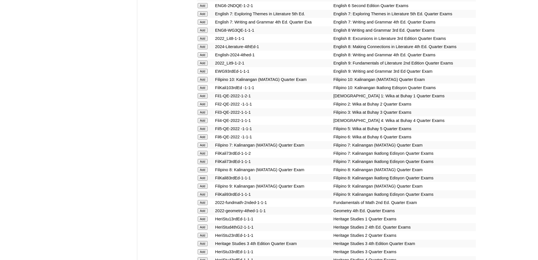
scroll to position [763, 0]
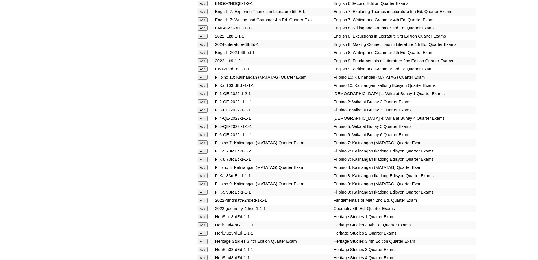
click at [205, 121] on input "Add" at bounding box center [203, 118] width 10 height 5
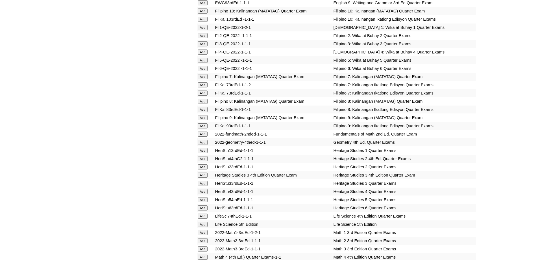
scroll to position [933, 0]
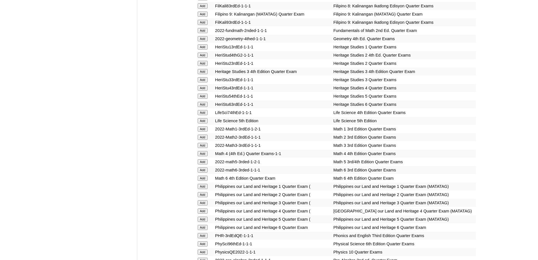
click at [206, 156] on input "Add" at bounding box center [203, 153] width 10 height 5
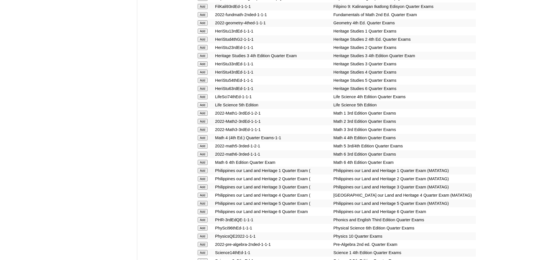
scroll to position [1018, 0]
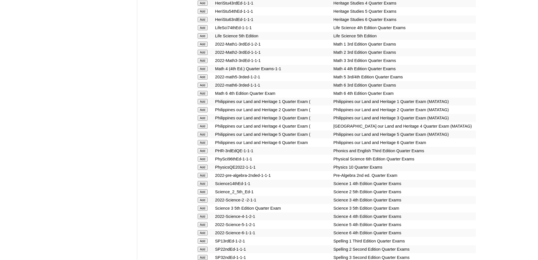
click at [207, 129] on input "Add" at bounding box center [203, 126] width 10 height 5
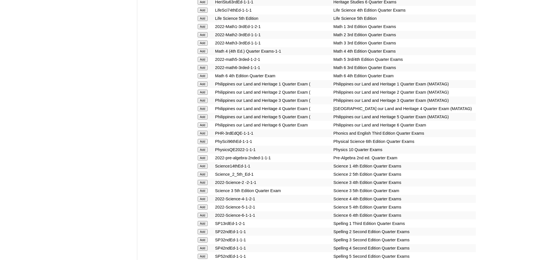
scroll to position [1102, 0]
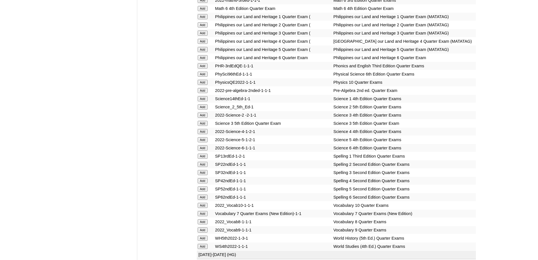
click at [202, 134] on input "Add" at bounding box center [203, 131] width 10 height 5
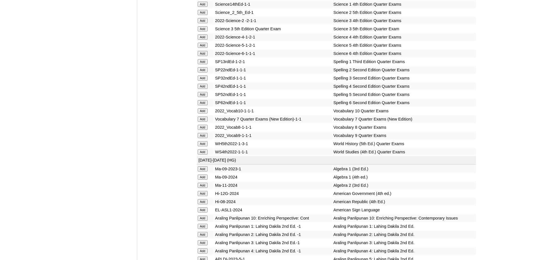
scroll to position [1215, 0]
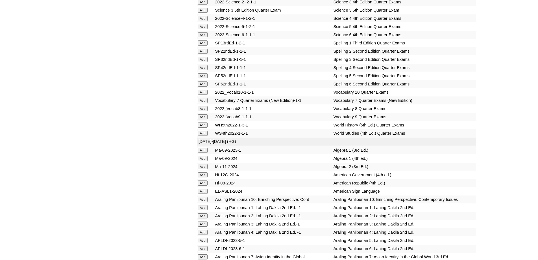
click at [204, 70] on input "Add" at bounding box center [203, 67] width 10 height 5
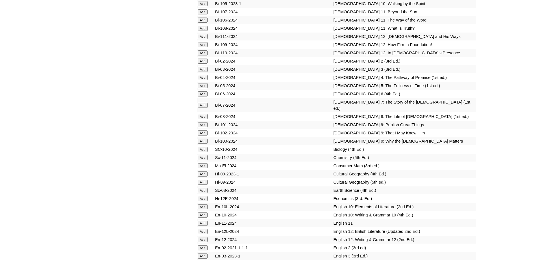
scroll to position [1526, 0]
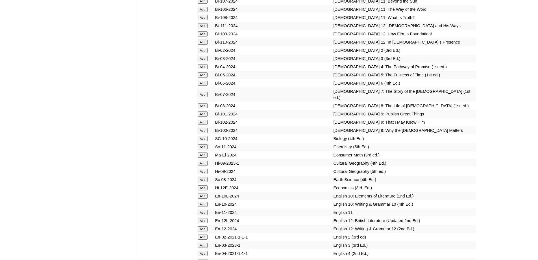
click at [200, 69] on input "Add" at bounding box center [203, 66] width 10 height 5
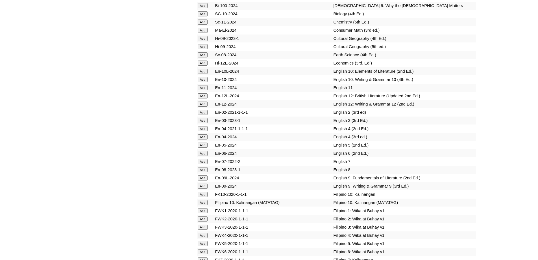
scroll to position [1668, 0]
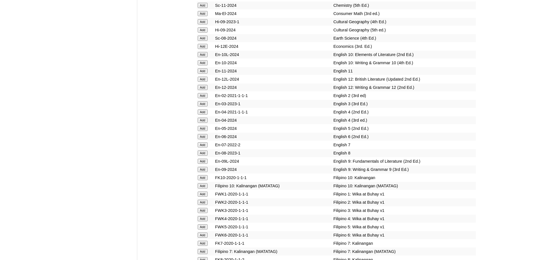
click at [205, 123] on input "Add" at bounding box center [203, 120] width 10 height 5
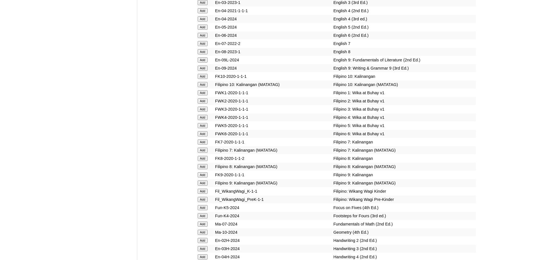
scroll to position [1781, 0]
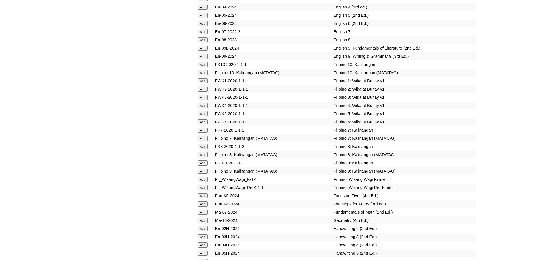
click at [207, 108] on input "Add" at bounding box center [203, 105] width 10 height 5
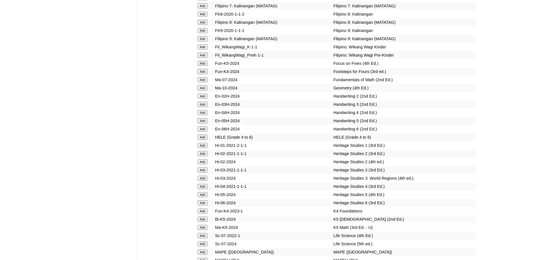
scroll to position [2007, 0]
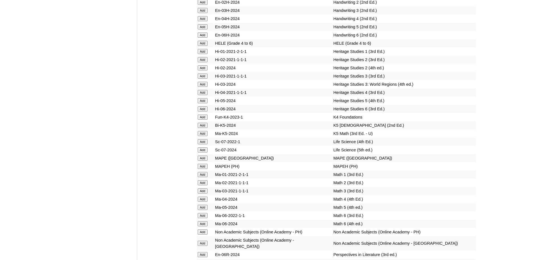
click at [201, 46] on input "Add" at bounding box center [203, 43] width 10 height 5
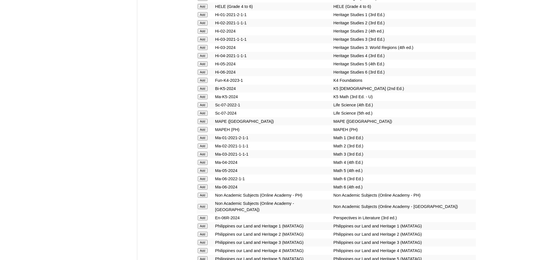
scroll to position [2063, 0]
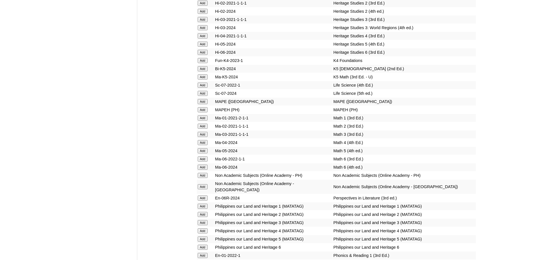
click at [202, 112] on input "Add" at bounding box center [203, 109] width 10 height 5
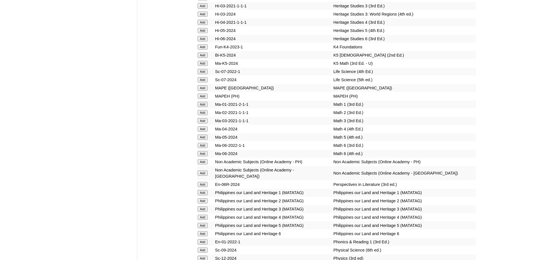
scroll to position [2120, 0]
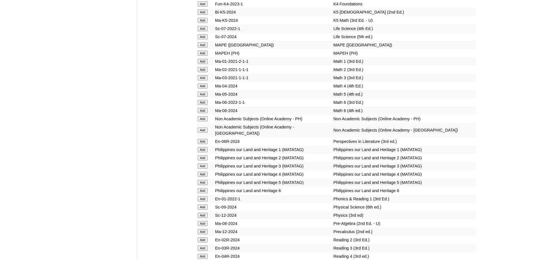
click at [198, 88] on input "Add" at bounding box center [203, 85] width 10 height 5
click at [200, 88] on input "Add" at bounding box center [203, 85] width 10 height 5
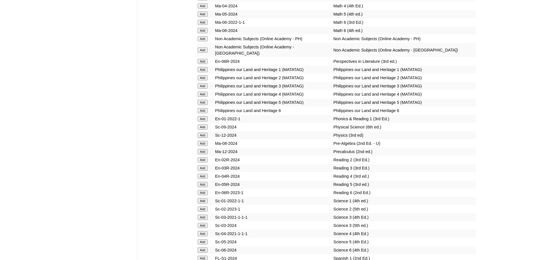
scroll to position [2205, 0]
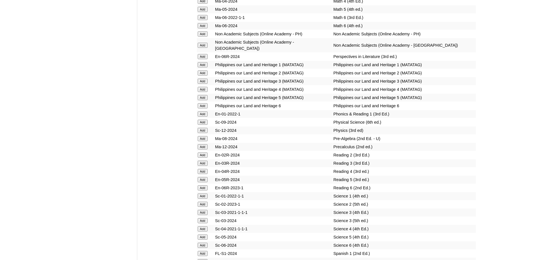
click at [203, 92] on input "Add" at bounding box center [203, 89] width 10 height 5
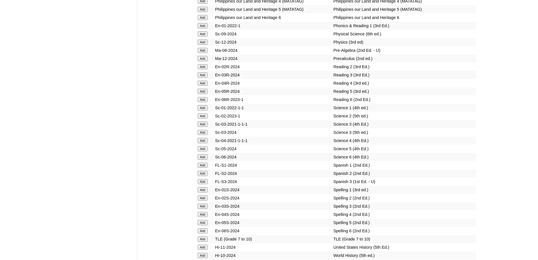
scroll to position [2318, 0]
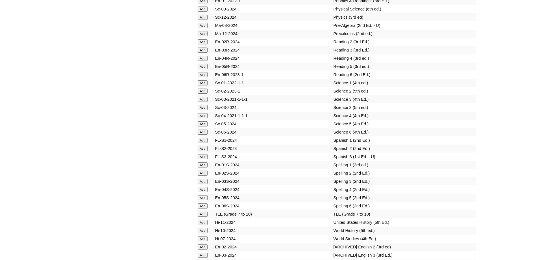
click at [203, 61] on input "Add" at bounding box center [203, 58] width 10 height 5
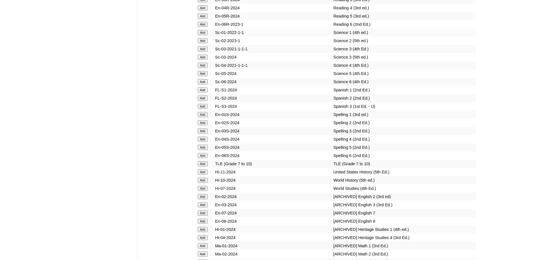
scroll to position [2374, 0]
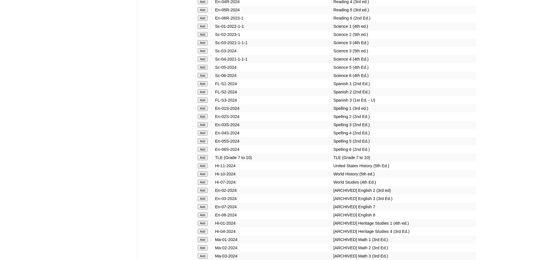
click at [204, 62] on input "Add" at bounding box center [203, 59] width 10 height 5
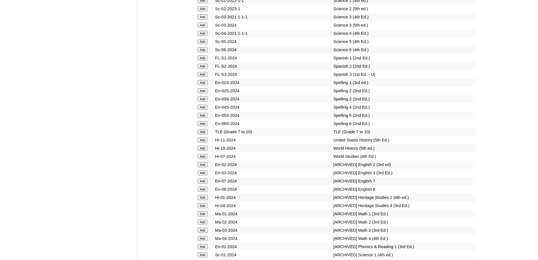
scroll to position [2403, 0]
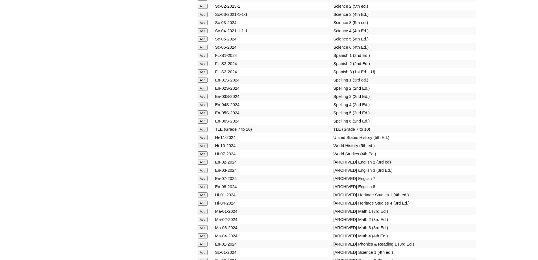
click at [204, 107] on input "Add" at bounding box center [203, 104] width 10 height 5
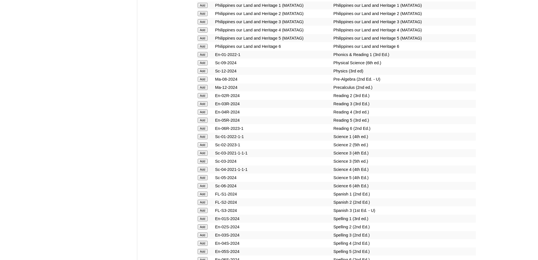
scroll to position [2289, 0]
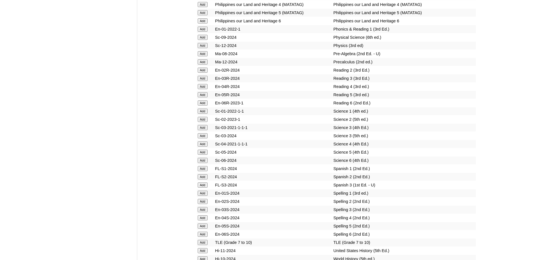
click at [205, 89] on input "Add" at bounding box center [203, 86] width 10 height 5
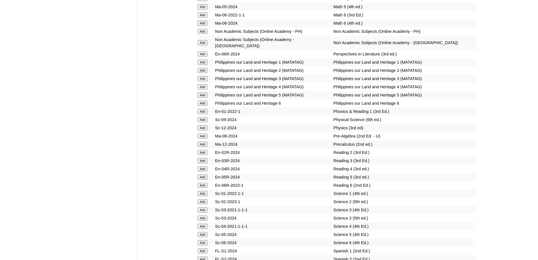
scroll to position [2176, 0]
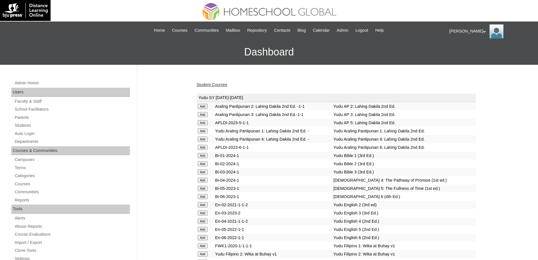
click at [215, 87] on link "Student Courses" at bounding box center [212, 84] width 31 height 5
